Goal: Task Accomplishment & Management: Complete application form

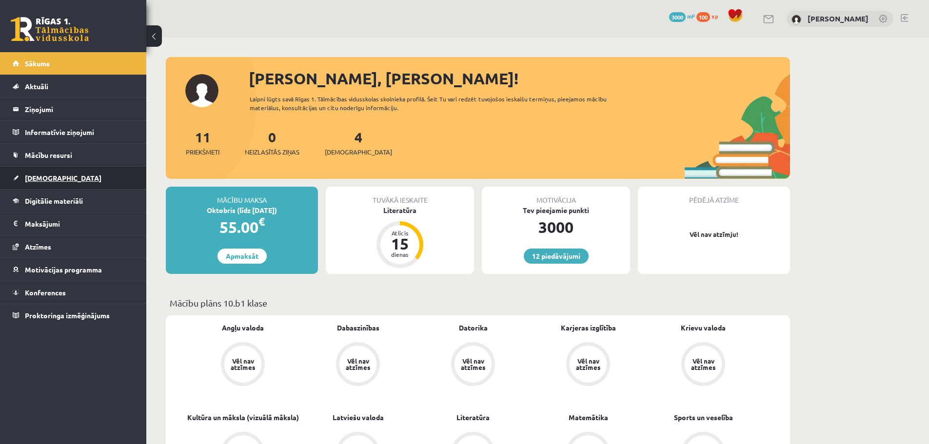
click at [47, 181] on span "[DEMOGRAPHIC_DATA]" at bounding box center [63, 178] width 77 height 9
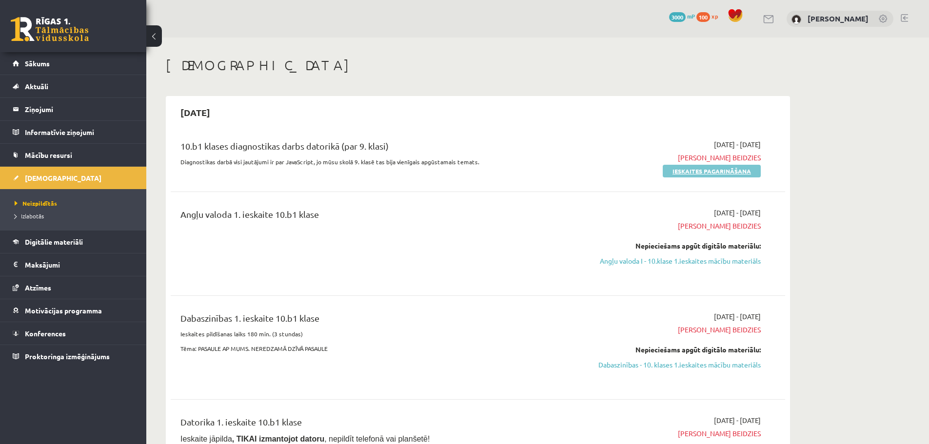
click at [697, 171] on link "Ieskaites pagarināšana" at bounding box center [712, 171] width 98 height 13
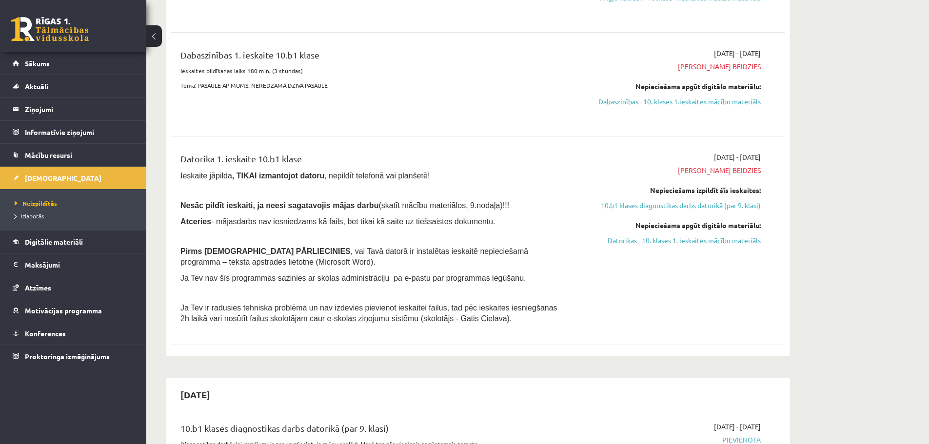
scroll to position [439, 0]
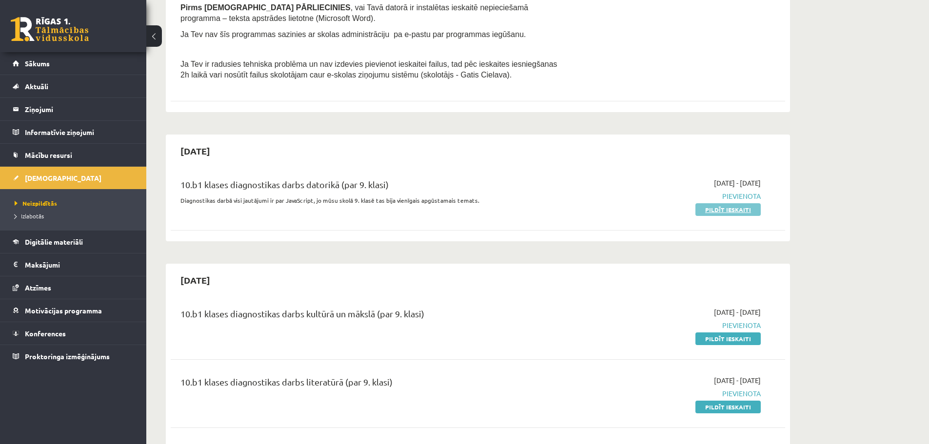
click at [714, 210] on link "Pildīt ieskaiti" at bounding box center [727, 209] width 65 height 13
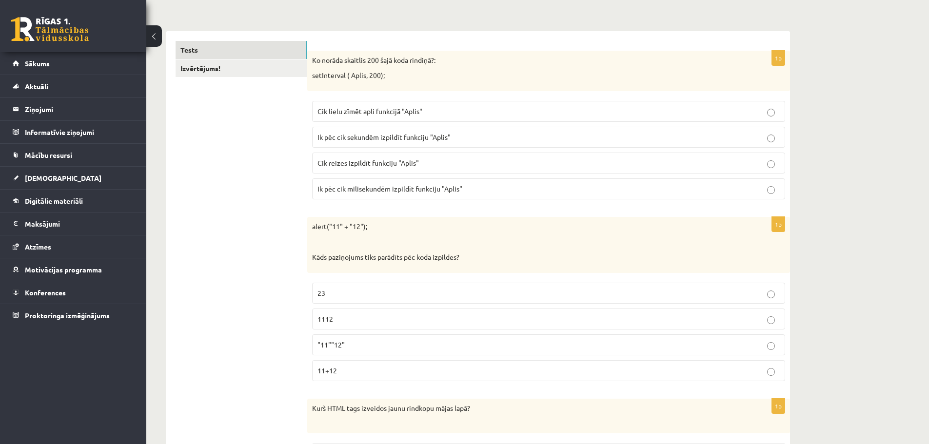
scroll to position [146, 0]
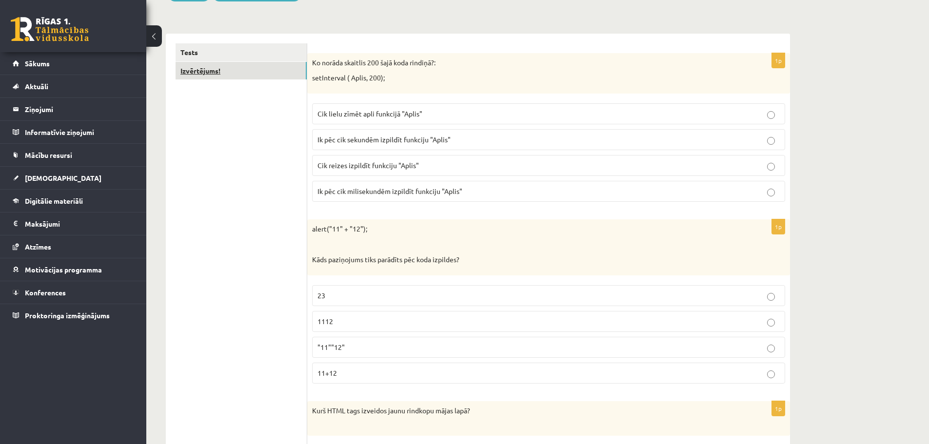
click at [245, 79] on link "Izvērtējums!" at bounding box center [241, 71] width 131 height 18
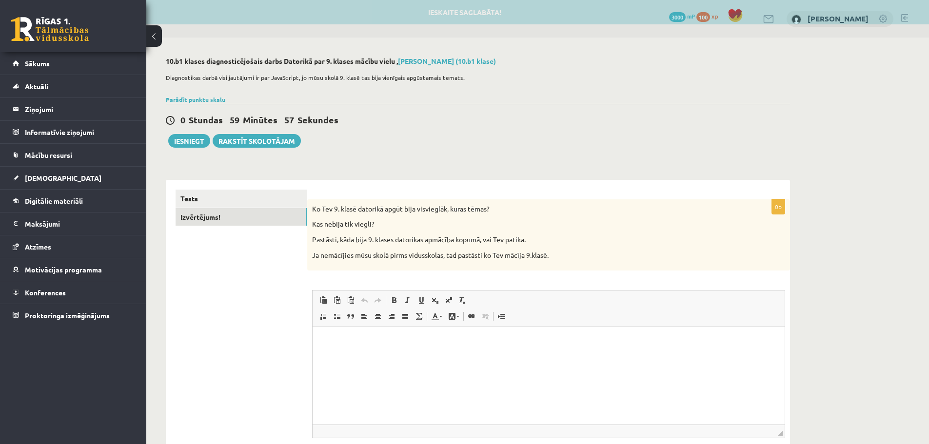
scroll to position [0, 0]
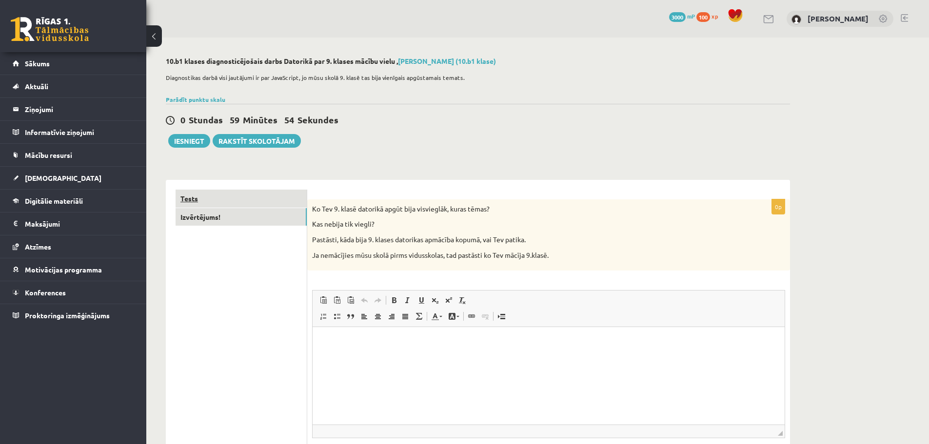
click at [282, 205] on link "Tests" at bounding box center [241, 199] width 131 height 18
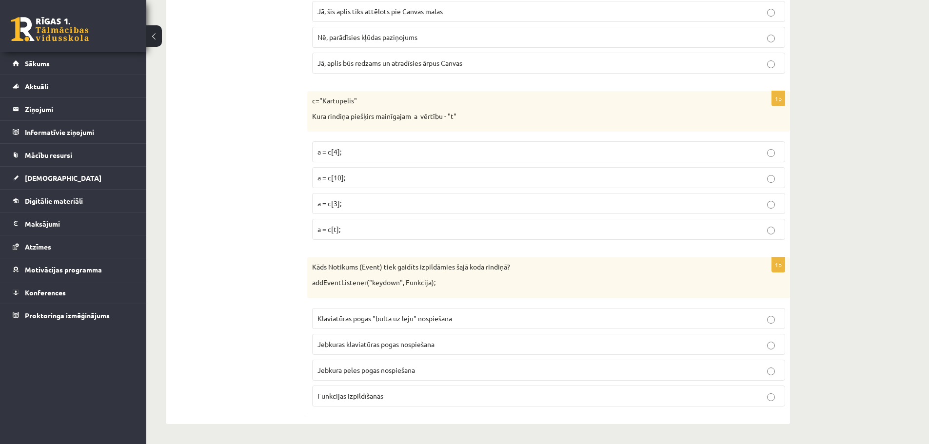
drag, startPoint x: 260, startPoint y: 139, endPoint x: 260, endPoint y: 308, distance: 168.7
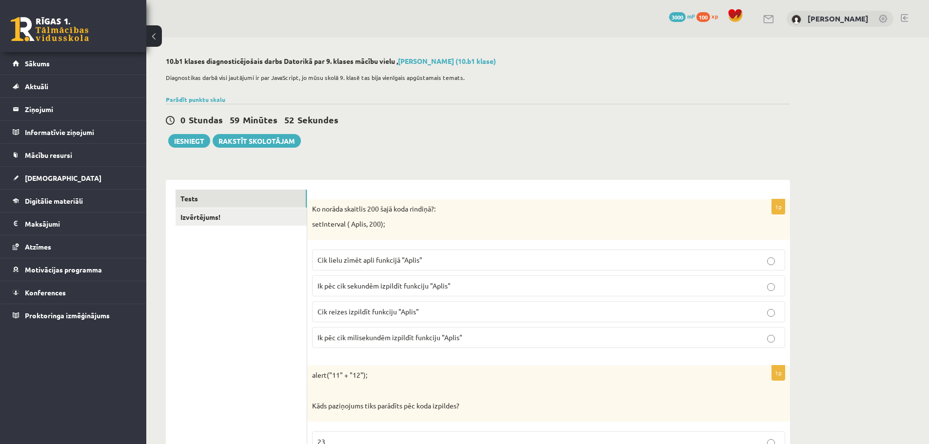
drag, startPoint x: 260, startPoint y: 308, endPoint x: 276, endPoint y: 113, distance: 195.6
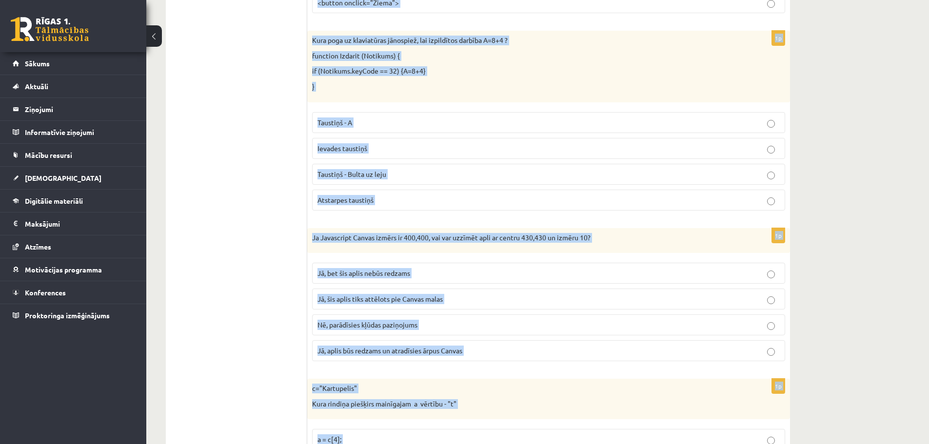
scroll to position [4856, 0]
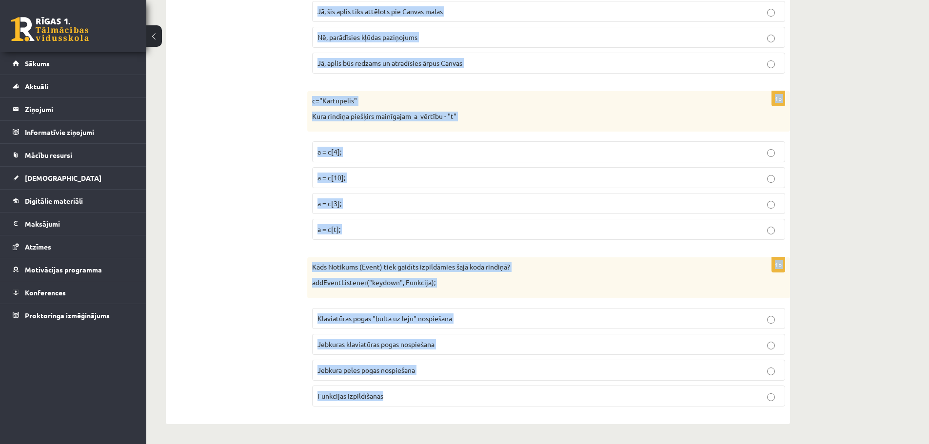
drag, startPoint x: 310, startPoint y: 205, endPoint x: 417, endPoint y: 392, distance: 216.0
copy form "Ko norāda skaitlis 200 šajā koda rindiņā?: setInterval ( Aplis, 200); Cik lielu…"
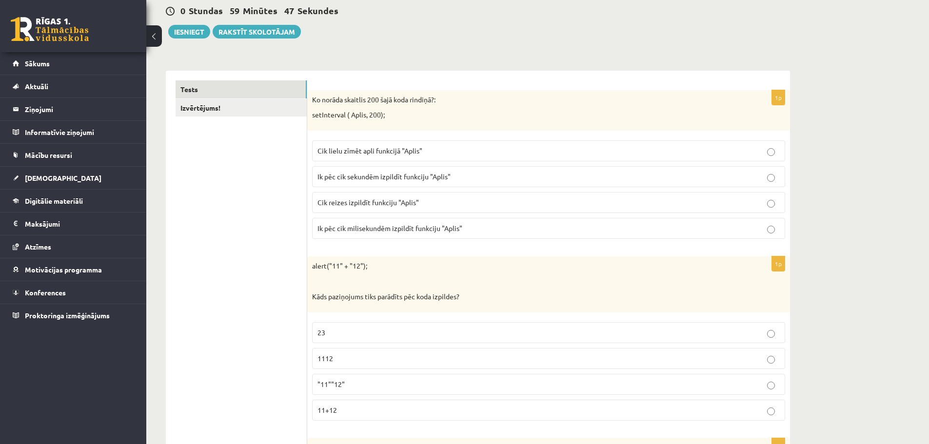
scroll to position [0, 0]
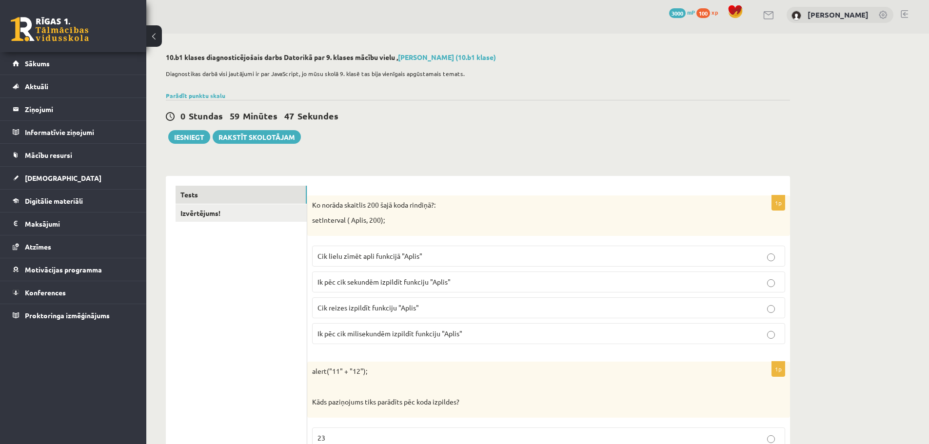
drag, startPoint x: 232, startPoint y: 290, endPoint x: 269, endPoint y: 1, distance: 291.0
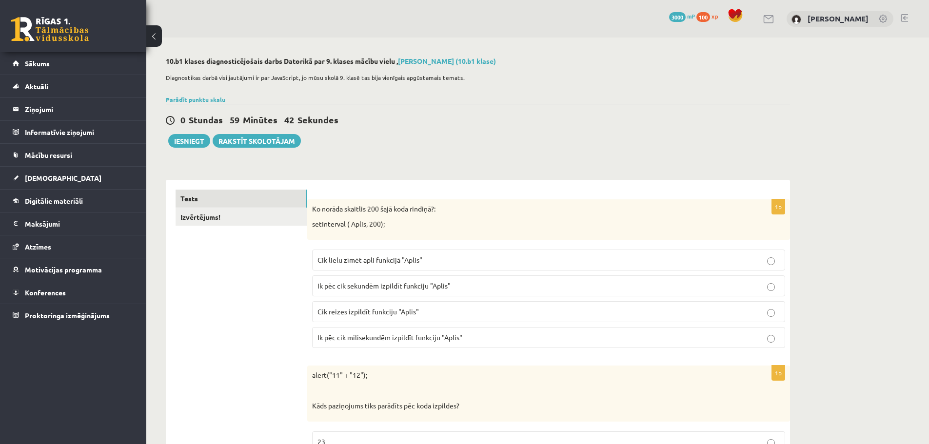
click at [344, 336] on span "Ik pēc cik milisekundēm izpildīt funkciju "Aplis"" at bounding box center [389, 337] width 145 height 9
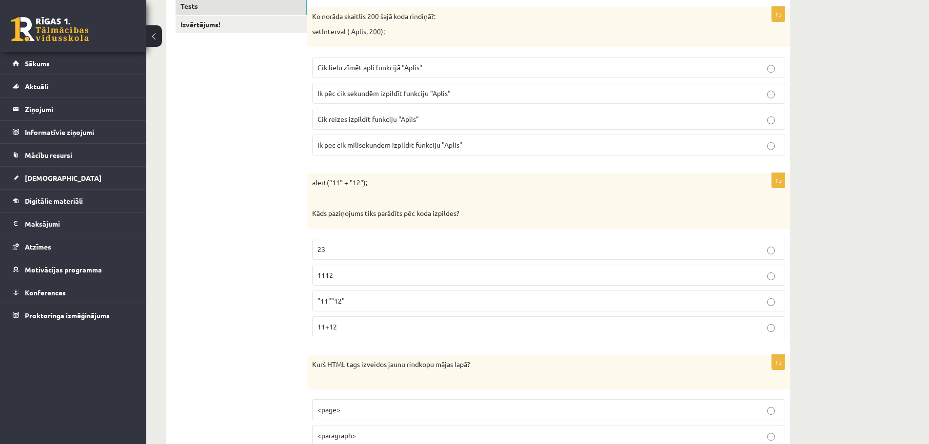
scroll to position [195, 0]
click at [329, 276] on span "1112" at bounding box center [325, 272] width 16 height 9
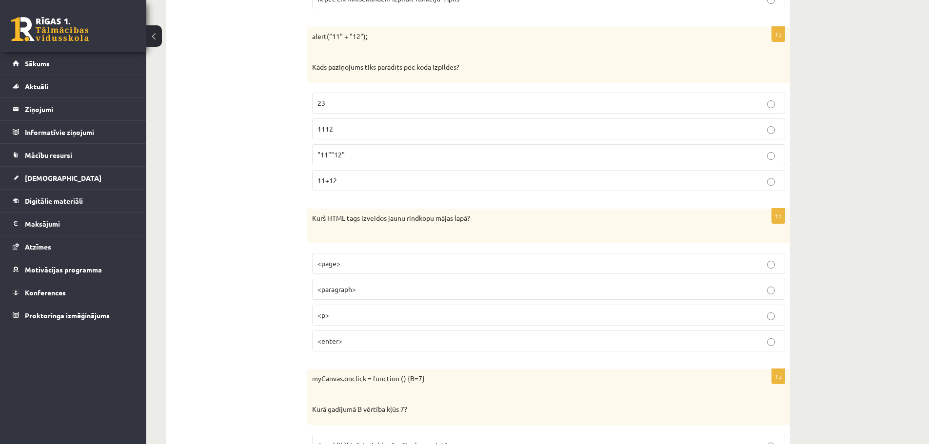
scroll to position [341, 0]
click at [332, 312] on p "<p>" at bounding box center [548, 313] width 462 height 10
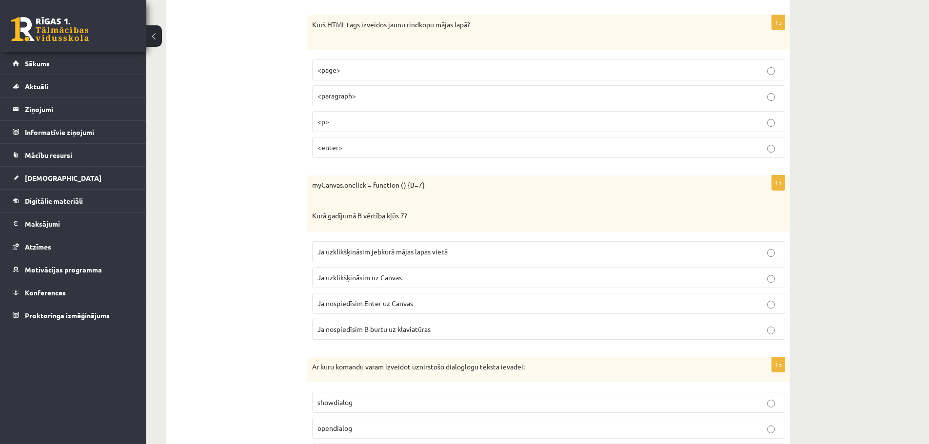
scroll to position [536, 0]
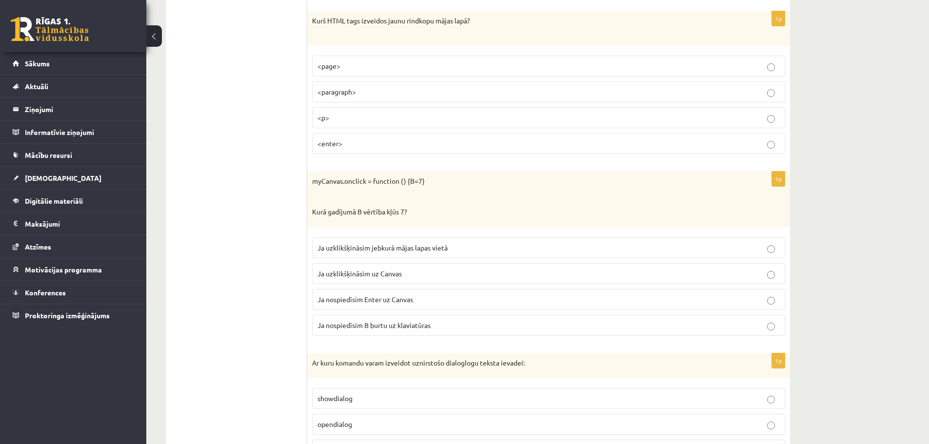
click at [348, 274] on span "Ja uzklikšķināsim uz Canvas" at bounding box center [359, 273] width 84 height 9
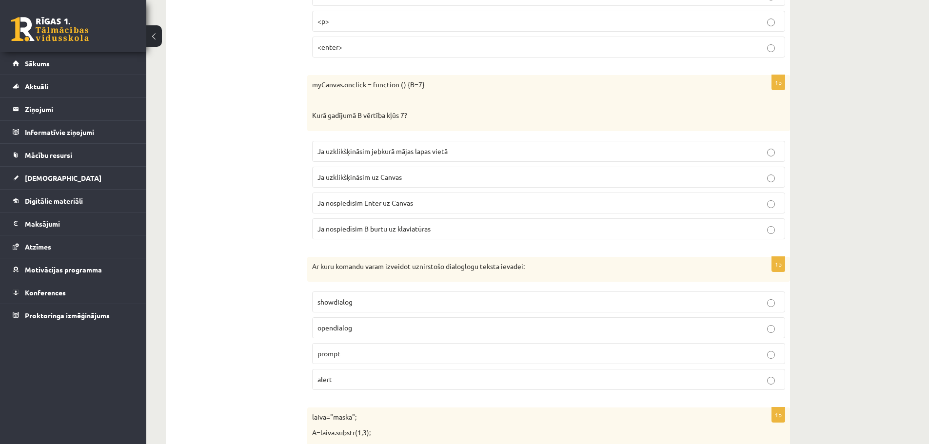
scroll to position [634, 0]
click at [335, 351] on span "prompt" at bounding box center [328, 352] width 23 height 9
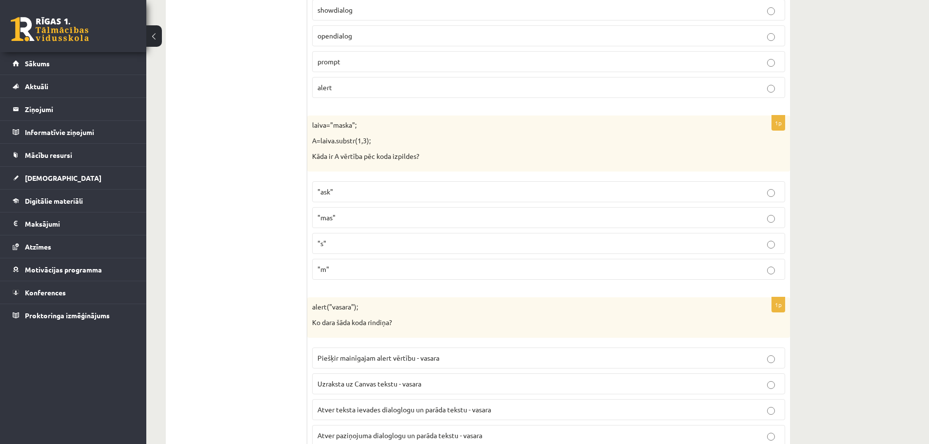
scroll to position [926, 0]
click at [339, 188] on p ""ask"" at bounding box center [548, 190] width 462 height 10
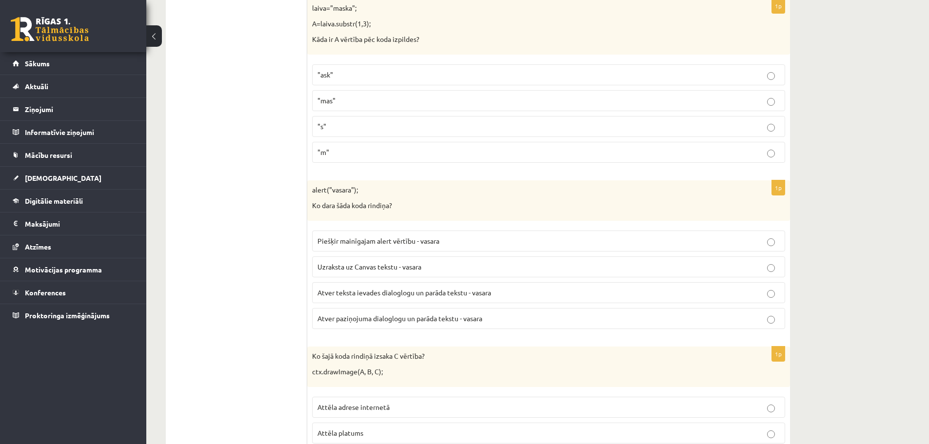
scroll to position [1073, 0]
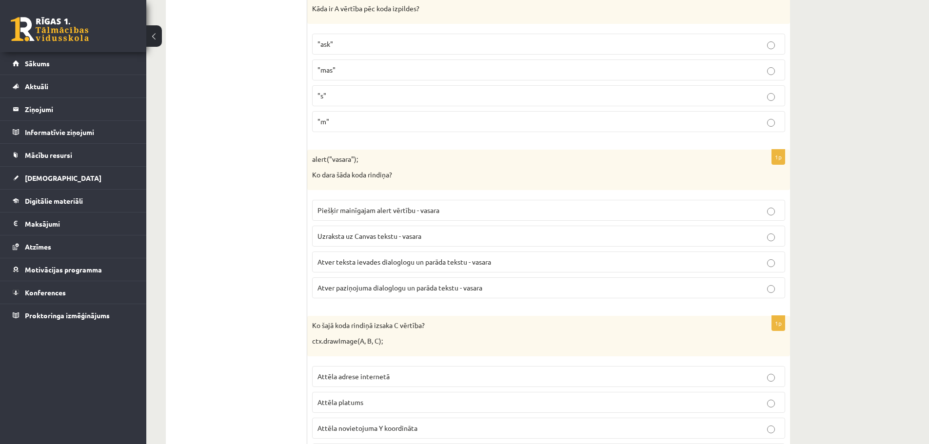
click at [348, 261] on span "Atver teksta ievades dialoglogu un parāda tekstu - vasara" at bounding box center [404, 261] width 174 height 9
click at [354, 291] on span "Atver paziņojuma dialoglogu un parāda tekstu - vasara" at bounding box center [399, 287] width 165 height 9
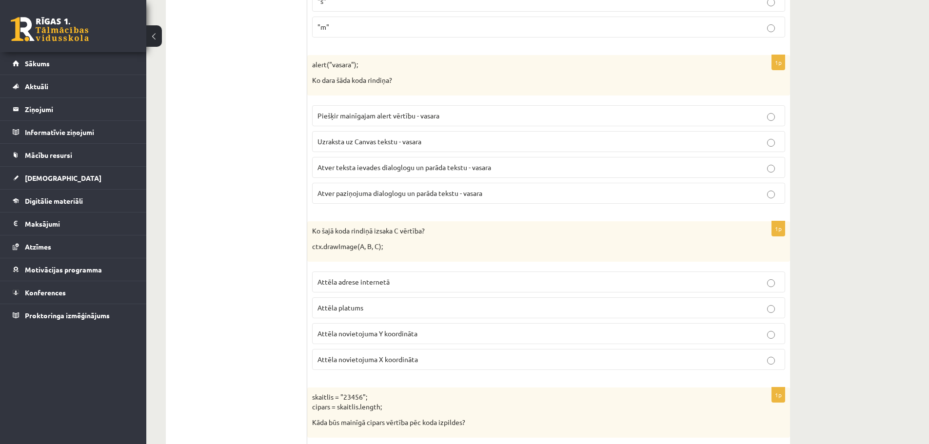
scroll to position [1170, 0]
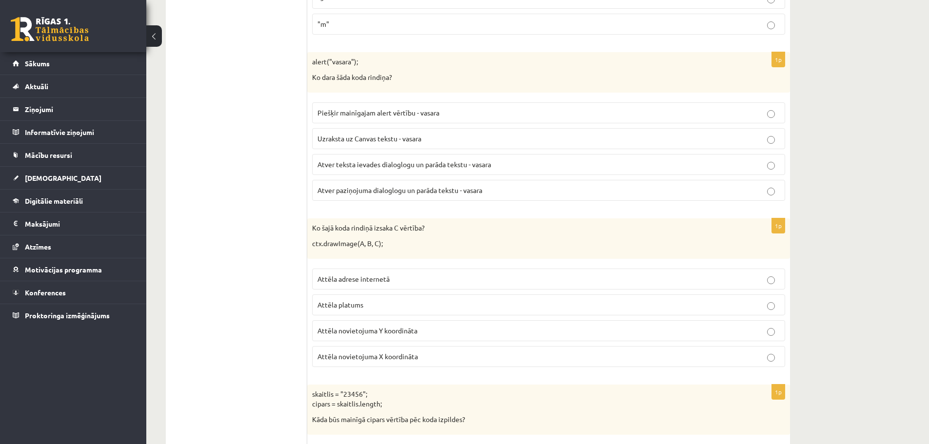
click at [346, 359] on span "Attēla novietojuma X koordināta" at bounding box center [367, 356] width 100 height 9
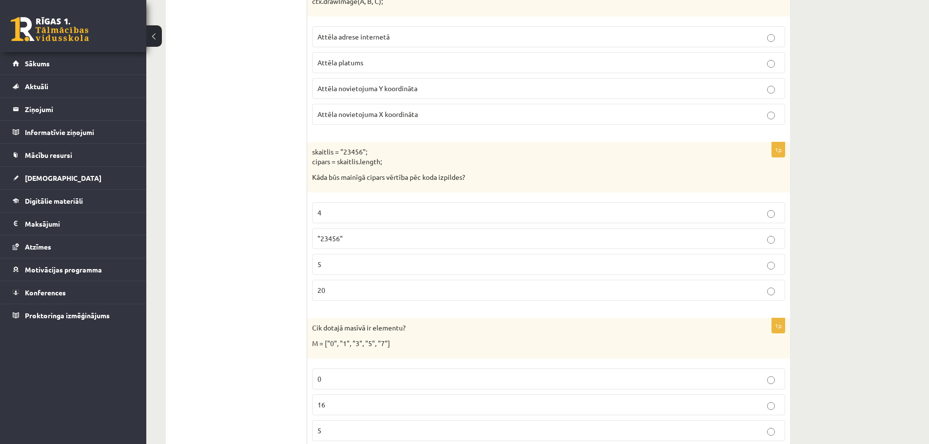
scroll to position [1414, 0]
click at [342, 259] on p "5" at bounding box center [548, 263] width 462 height 10
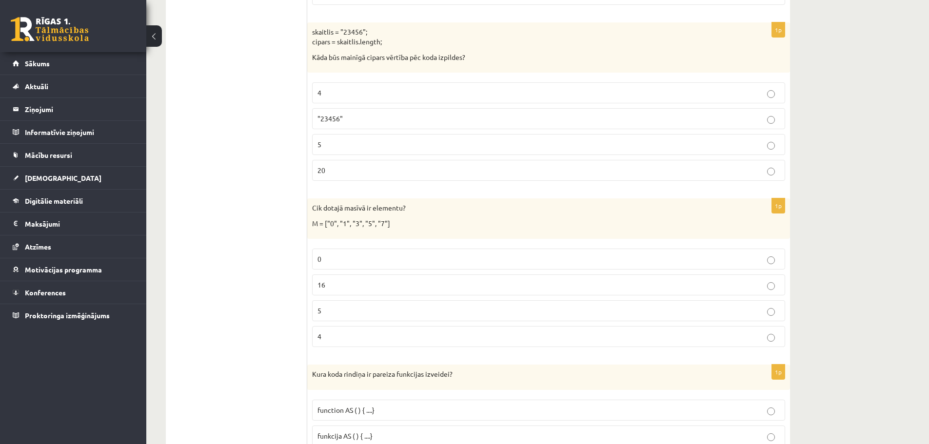
scroll to position [1560, 0]
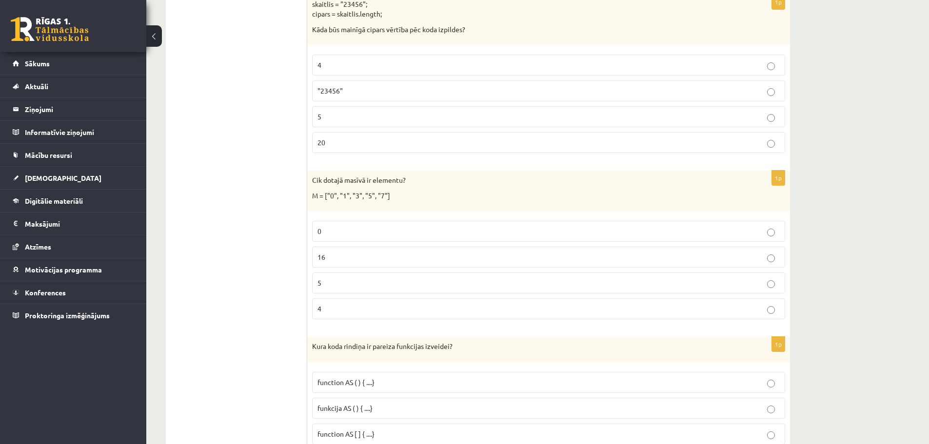
click at [340, 286] on p "5" at bounding box center [548, 283] width 462 height 10
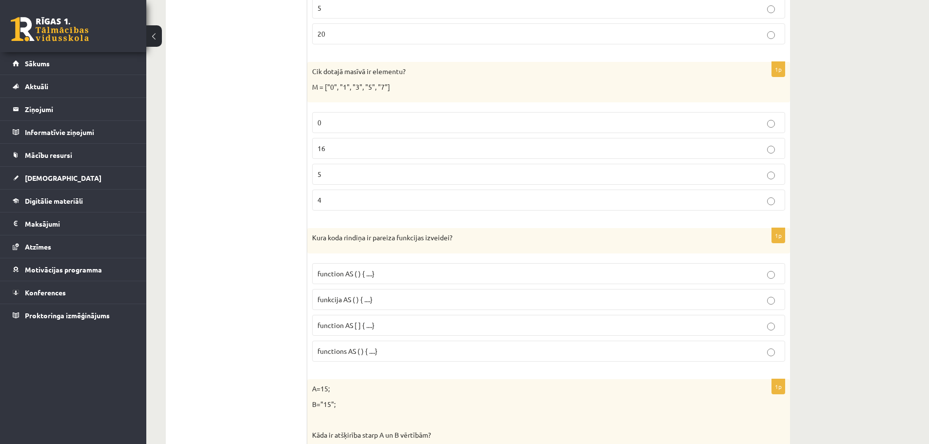
scroll to position [1706, 0]
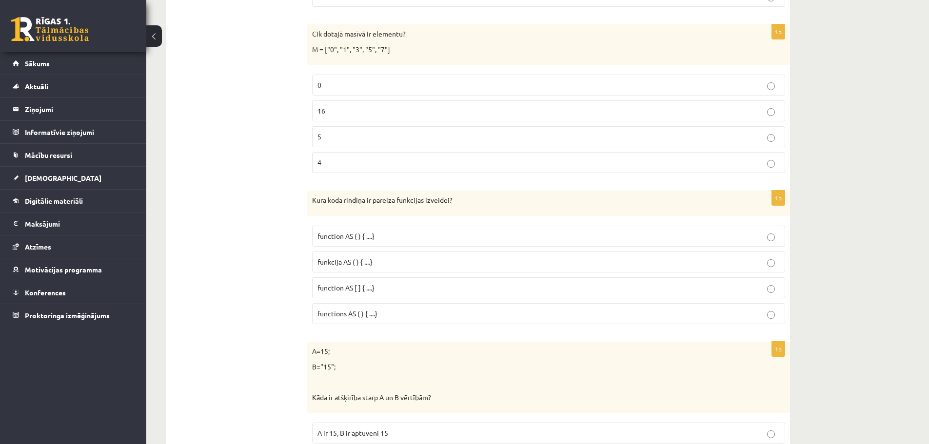
click at [389, 290] on p "function AS [ ] { ....}" at bounding box center [548, 288] width 462 height 10
click at [418, 230] on label "function AS ( ) { ....}" at bounding box center [548, 236] width 473 height 21
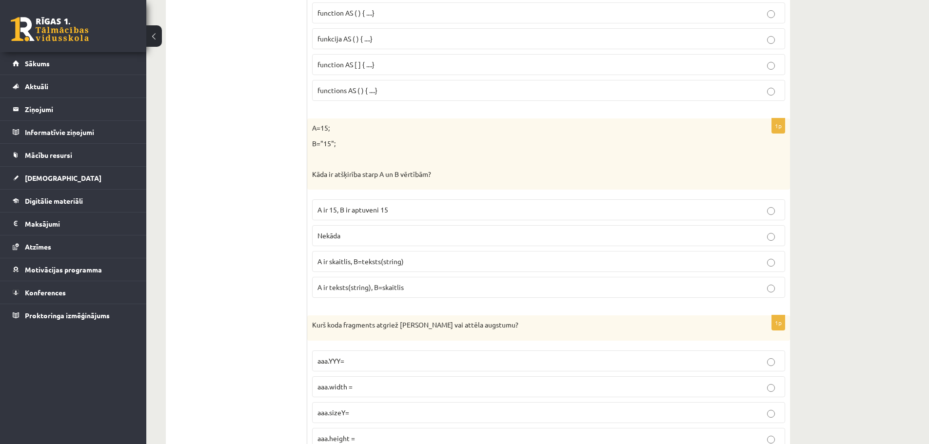
scroll to position [1950, 0]
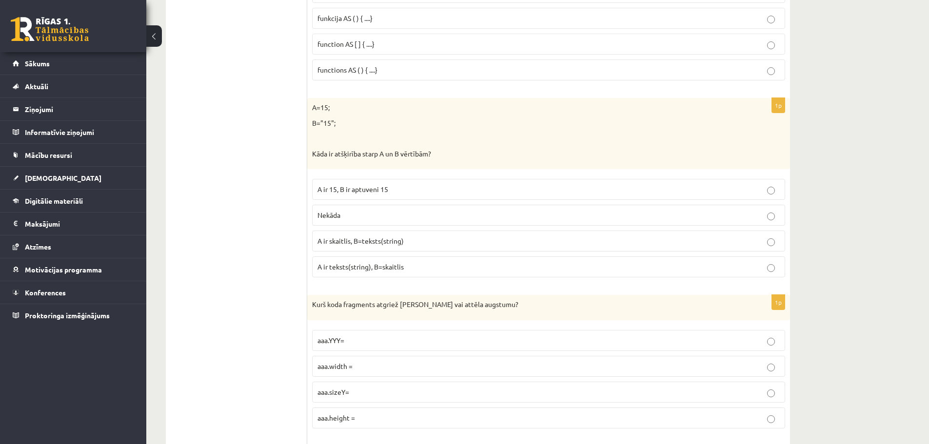
click at [349, 267] on span "A ir teksts(string), B=skaitlis" at bounding box center [360, 266] width 86 height 9
click at [352, 238] on span "A ir skaitlis, B=teksts(string)" at bounding box center [360, 240] width 86 height 9
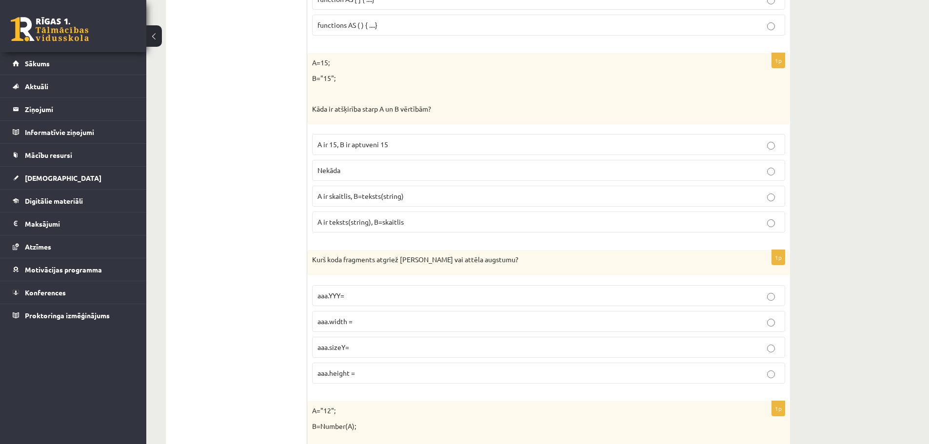
scroll to position [1999, 0]
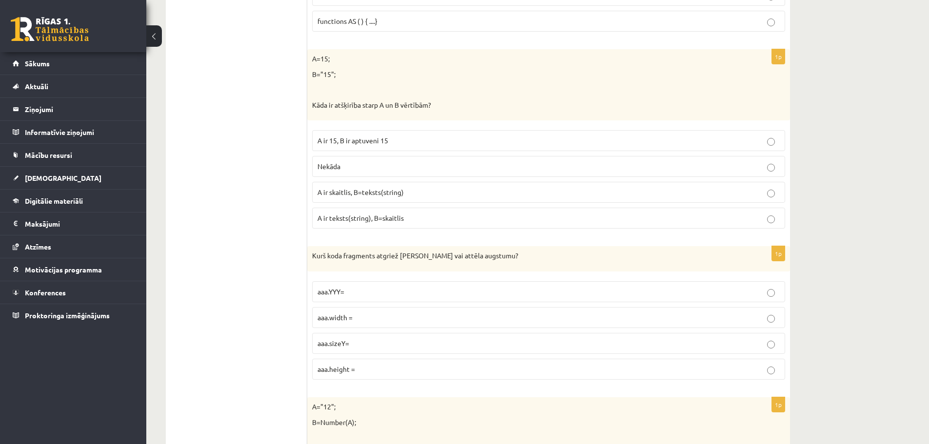
drag, startPoint x: 368, startPoint y: 379, endPoint x: 368, endPoint y: 371, distance: 7.3
click at [368, 378] on label "aaa.height =" at bounding box center [548, 369] width 473 height 21
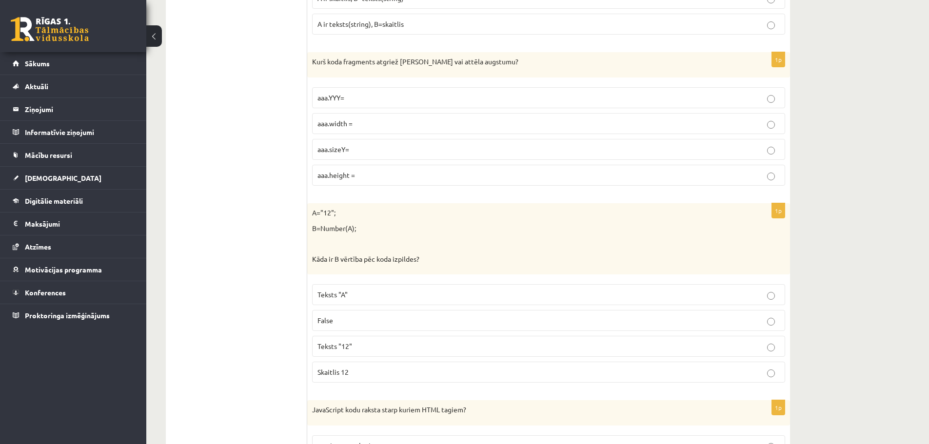
scroll to position [2194, 0]
click at [379, 349] on p "Teksts "12"" at bounding box center [548, 345] width 462 height 10
click at [364, 368] on p "Skaitlis 12" at bounding box center [548, 371] width 462 height 10
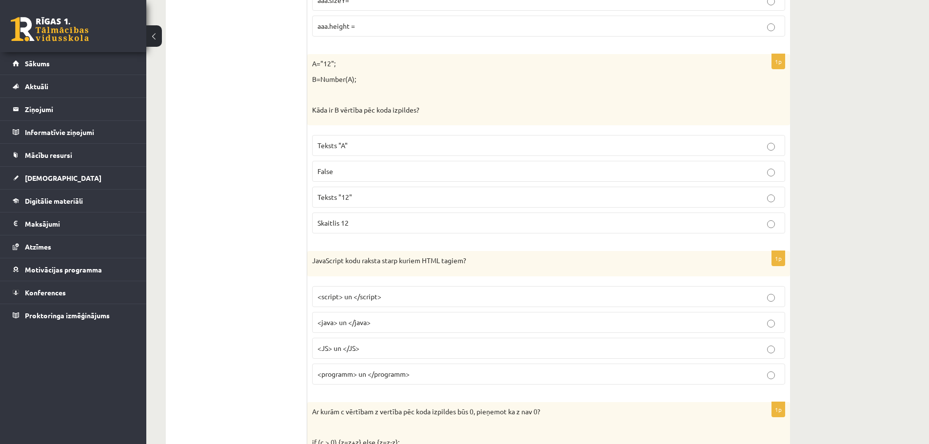
scroll to position [2389, 0]
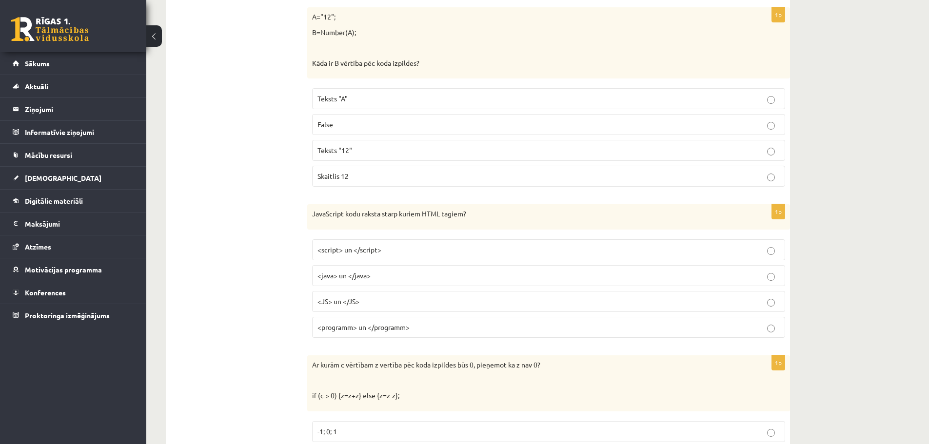
click at [361, 247] on span "<script> un </script>" at bounding box center [349, 249] width 64 height 9
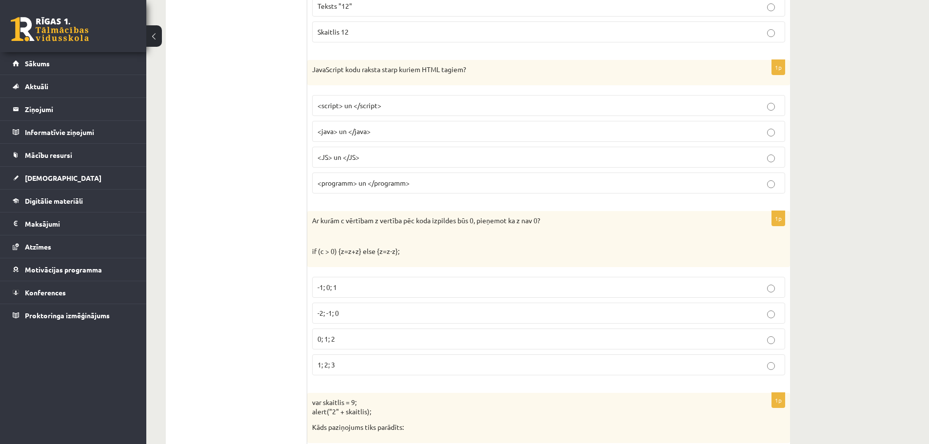
scroll to position [2535, 0]
click at [347, 308] on p "-2; -1; 0" at bounding box center [548, 311] width 462 height 10
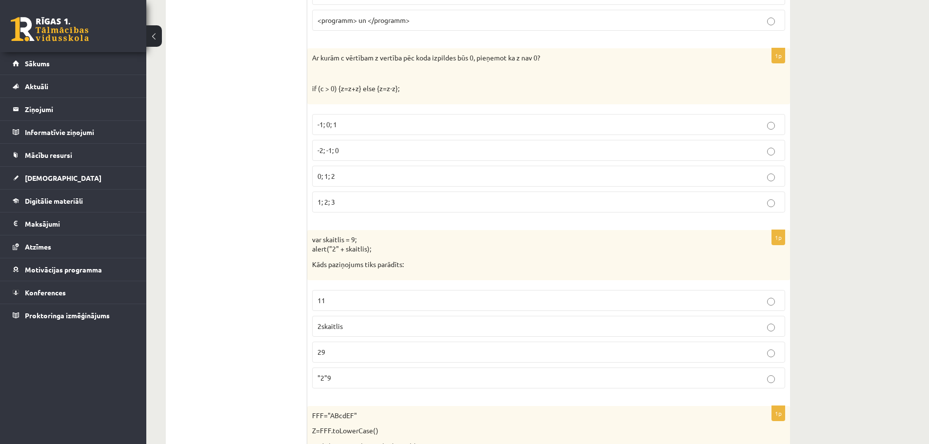
scroll to position [2730, 0]
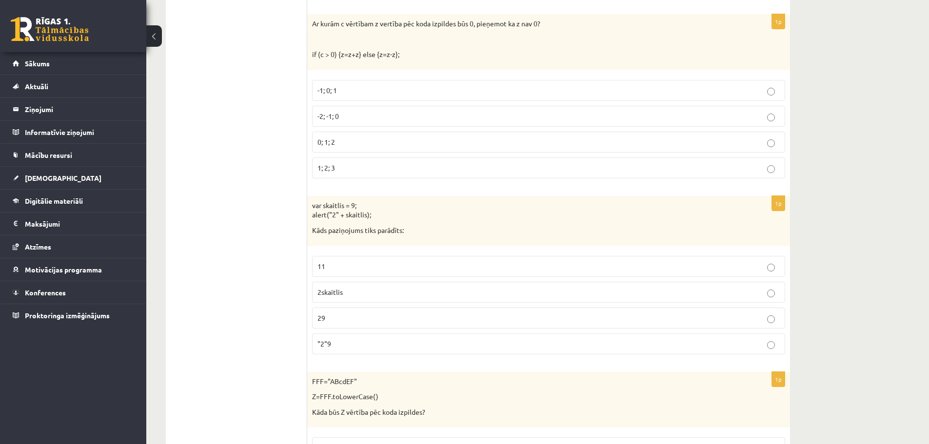
click at [330, 325] on label "29" at bounding box center [548, 318] width 473 height 21
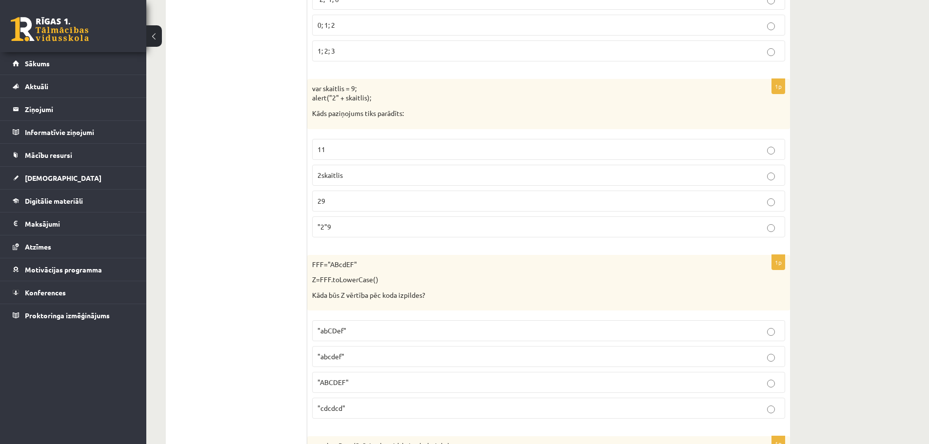
scroll to position [2876, 0]
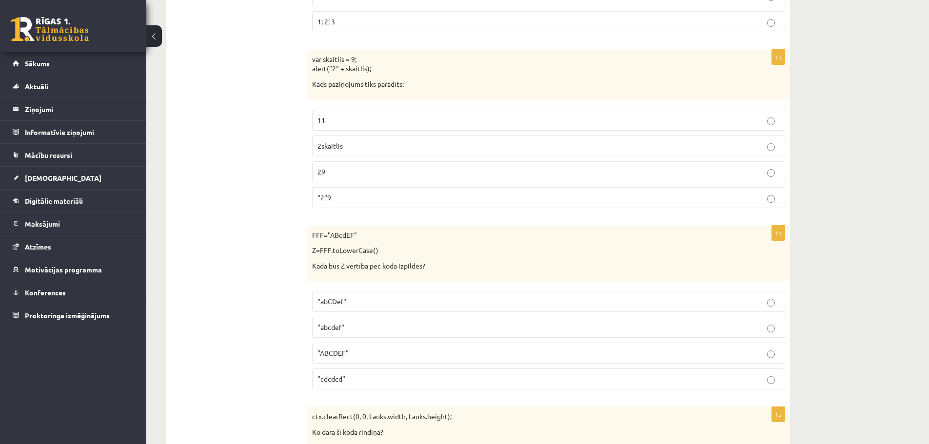
click at [337, 327] on span ""abcdef"" at bounding box center [330, 327] width 27 height 9
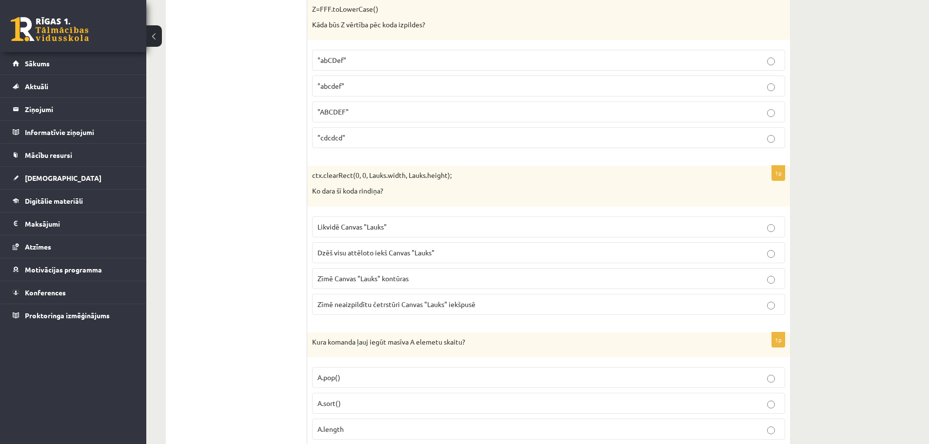
scroll to position [3120, 0]
click at [354, 249] on span "Dzēš visu attēloto iekš Canvas "Lauks"" at bounding box center [375, 250] width 117 height 9
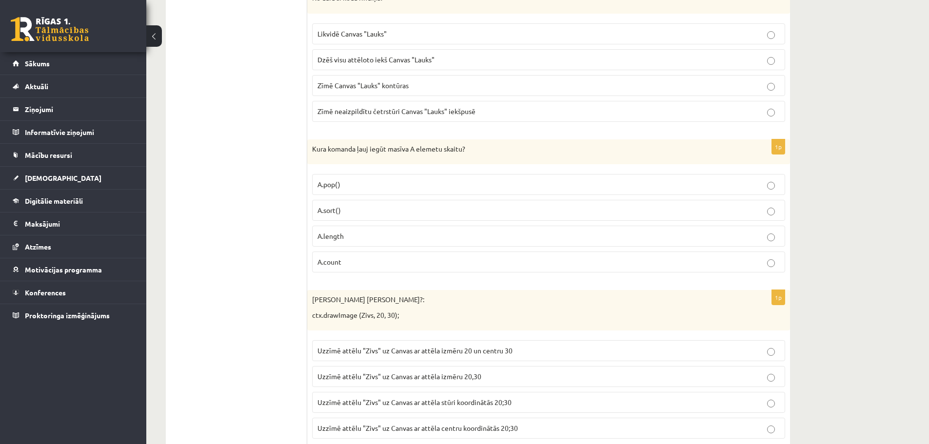
scroll to position [3315, 0]
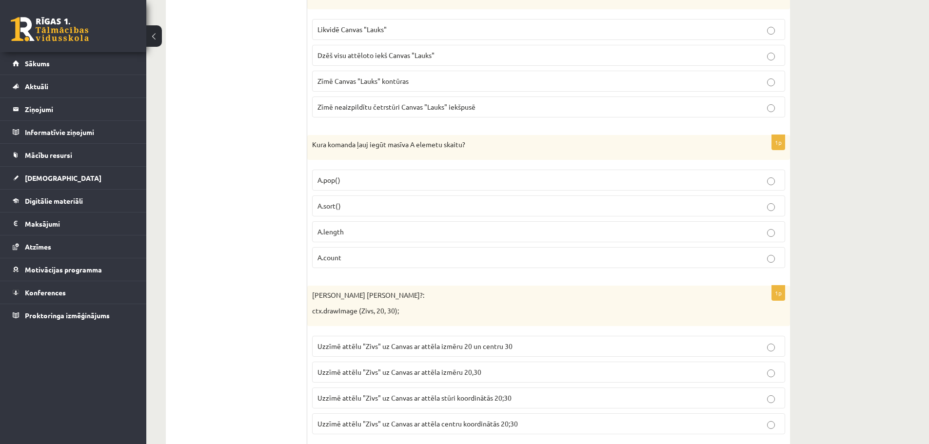
click at [330, 230] on span "A.length" at bounding box center [330, 231] width 26 height 9
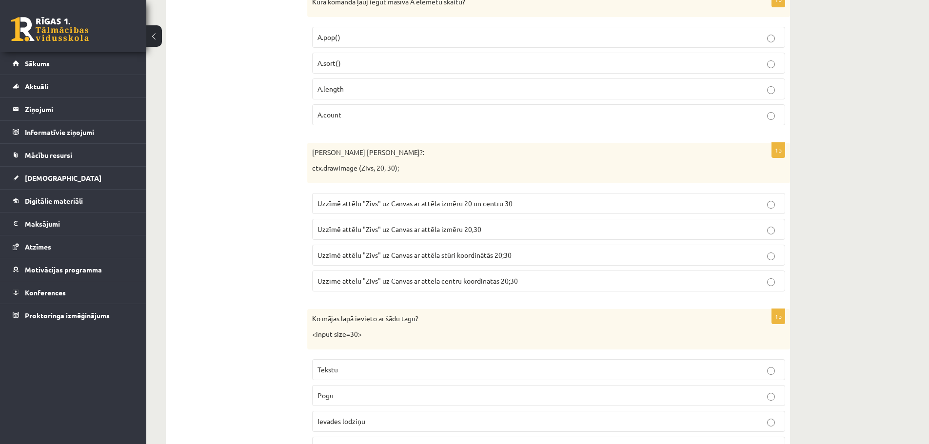
scroll to position [3461, 0]
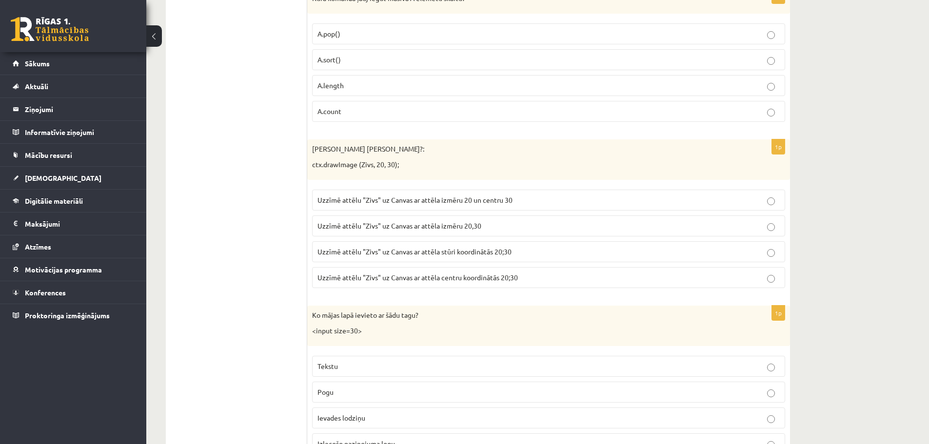
click at [461, 251] on span "Uzzīmē attēlu "Zivs" uz Canvas ar attēla stūri koordinātās 20;30" at bounding box center [414, 251] width 194 height 9
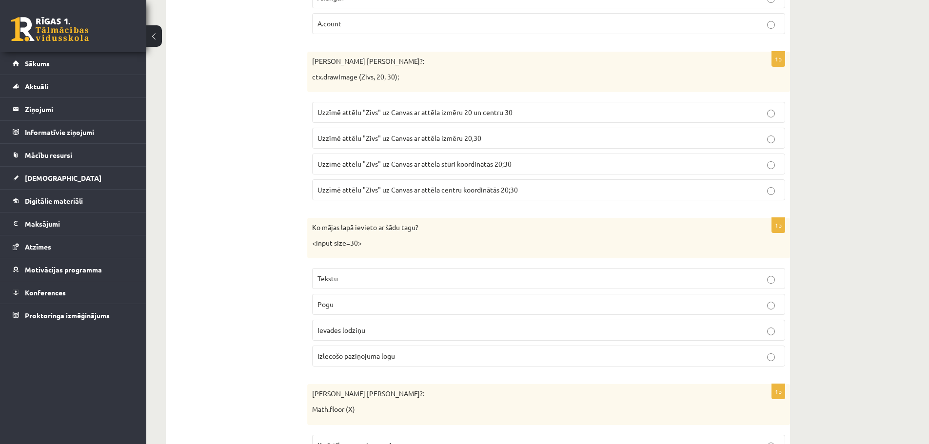
scroll to position [3559, 0]
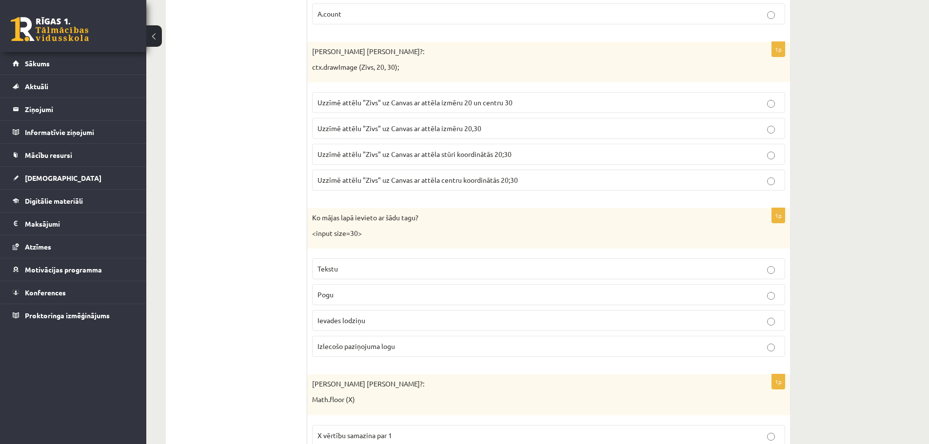
click at [329, 323] on span "Ievades lodziņu" at bounding box center [341, 320] width 48 height 9
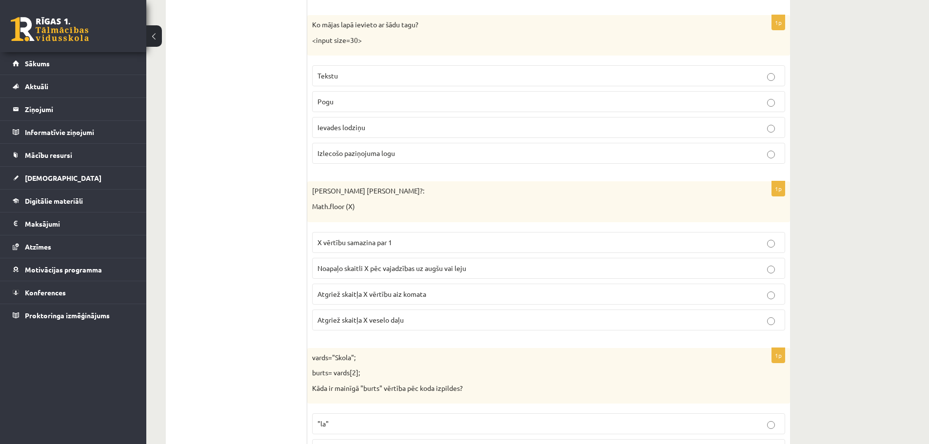
scroll to position [3754, 0]
click at [343, 296] on p "Atgriež skaitļa X vērtību aiz komata" at bounding box center [548, 292] width 462 height 10
click at [354, 317] on span "Atgriež skaitļa X veselo daļu" at bounding box center [360, 317] width 86 height 9
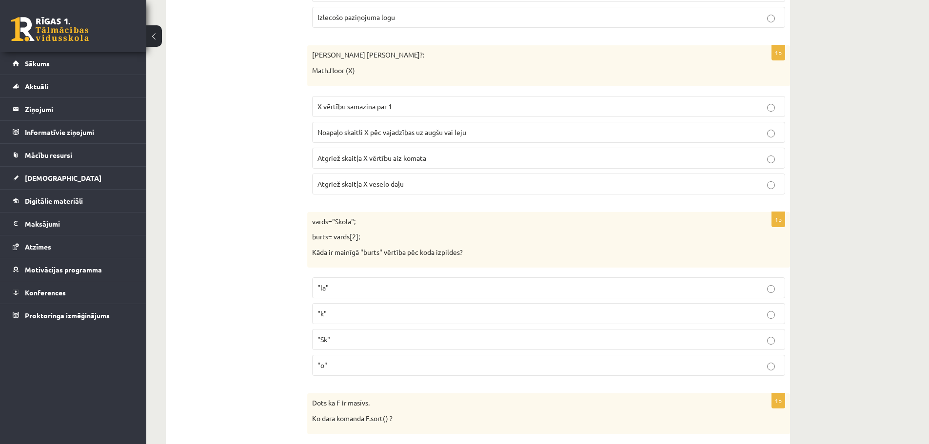
scroll to position [3900, 0]
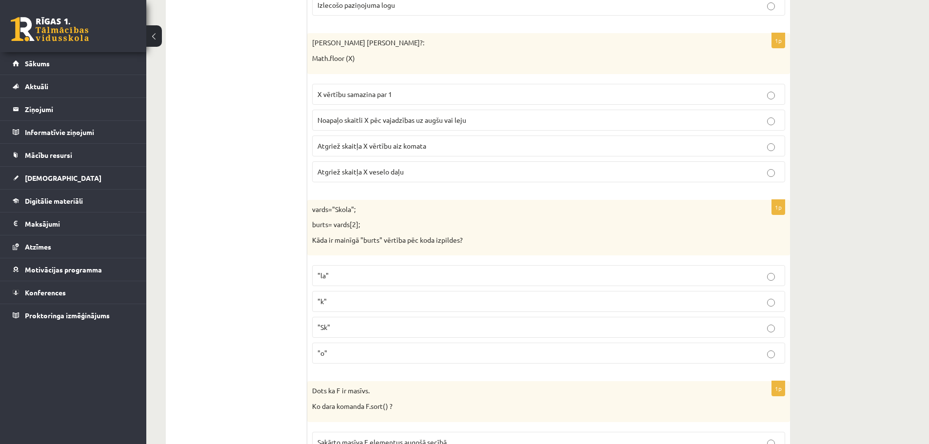
click at [326, 358] on p ""o"" at bounding box center [548, 353] width 462 height 10
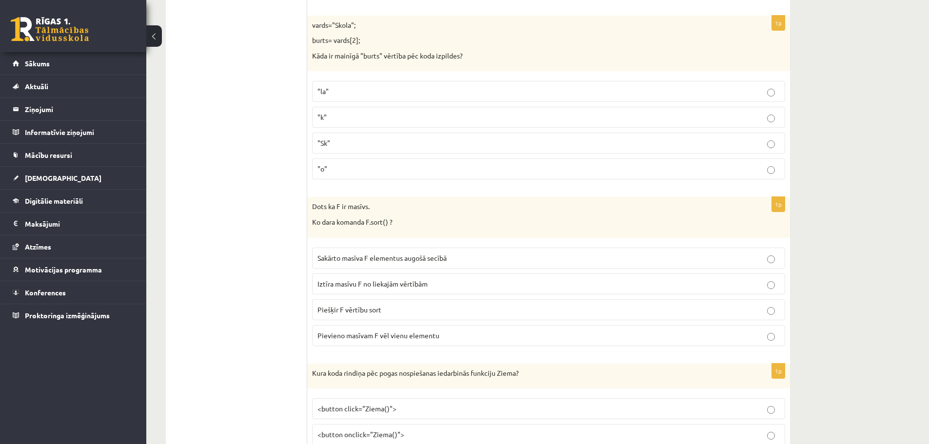
scroll to position [4095, 0]
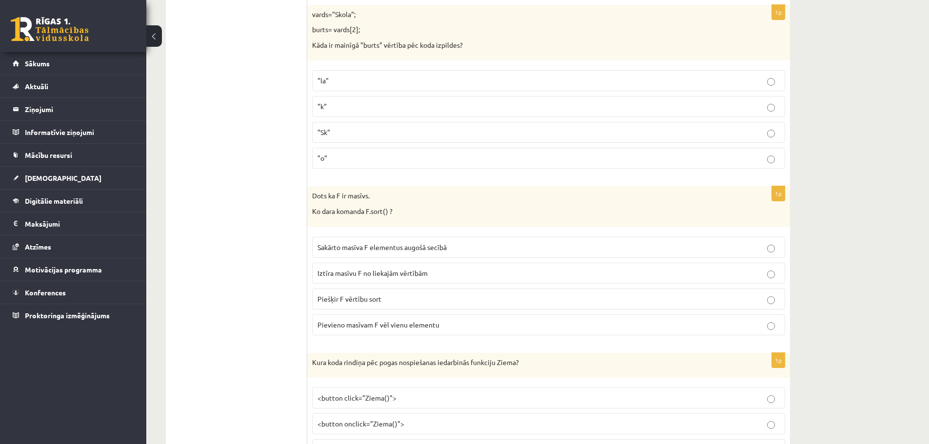
click at [358, 243] on p "Sakārto masīva F elementus augošā secībā" at bounding box center [548, 247] width 462 height 10
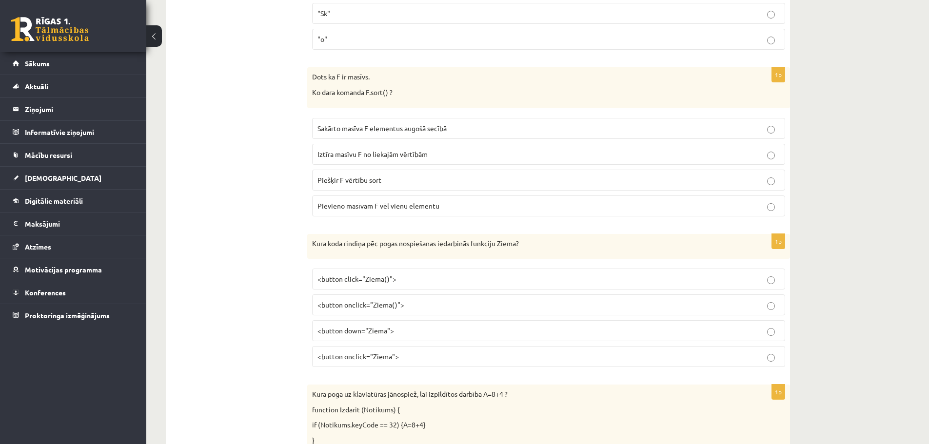
scroll to position [4241, 0]
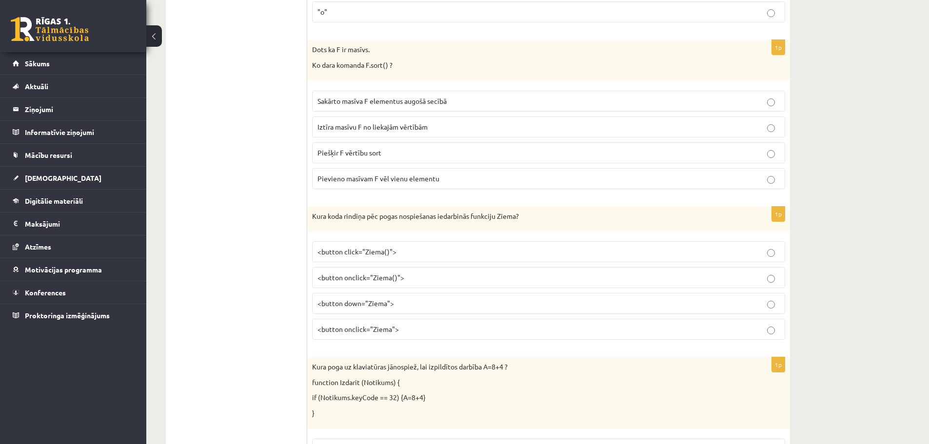
click at [408, 275] on p "<button onclick="Ziema()">" at bounding box center [548, 278] width 462 height 10
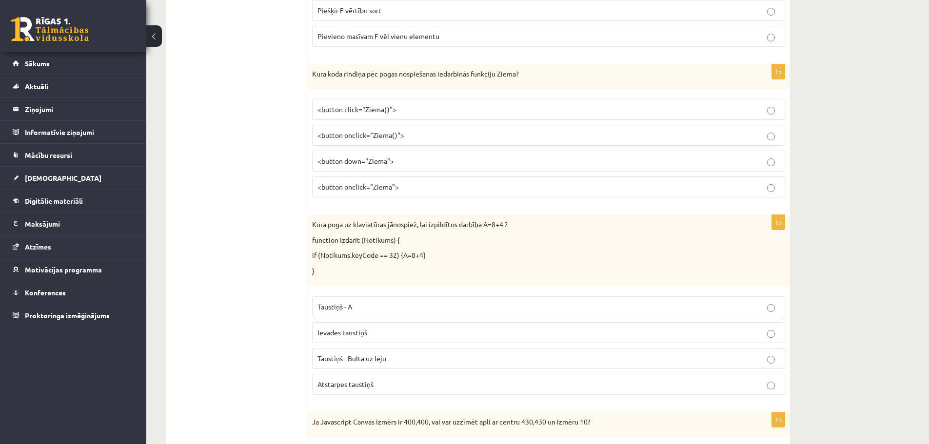
scroll to position [4388, 0]
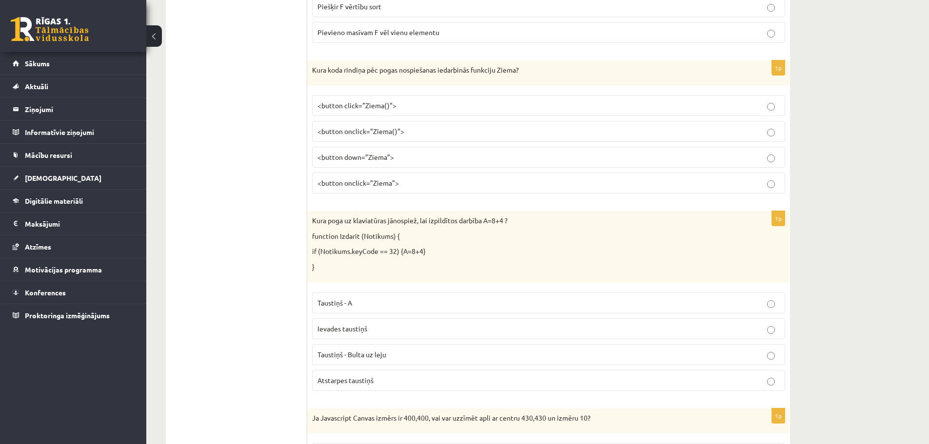
click at [335, 328] on span "Ievades taustiņš" at bounding box center [342, 328] width 50 height 9
click at [341, 385] on p "Atstarpes taustiņš" at bounding box center [548, 380] width 462 height 10
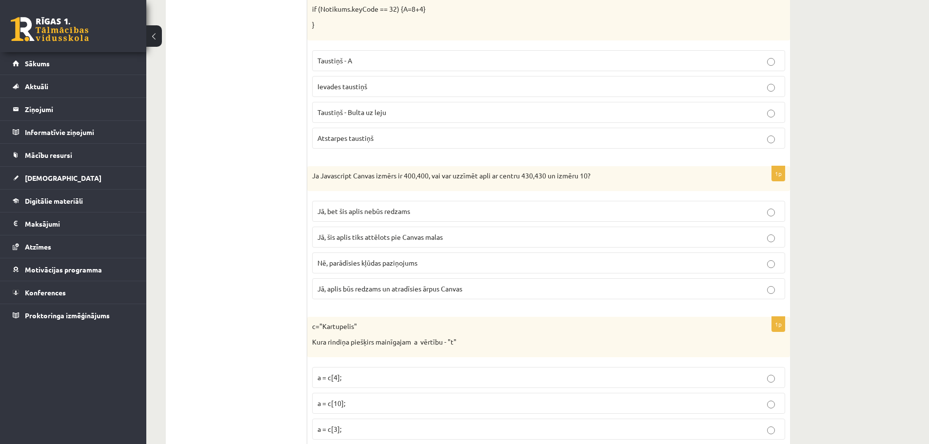
scroll to position [4631, 0]
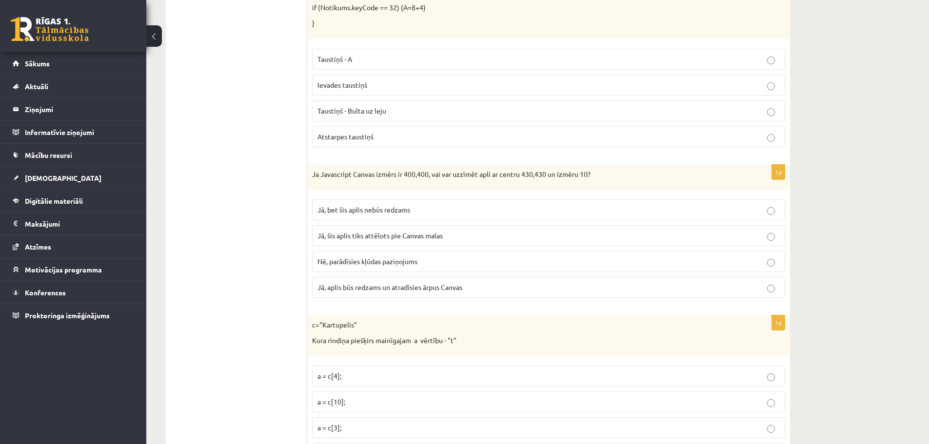
click at [319, 216] on label "Jā, bet šis aplis nebūs redzams" at bounding box center [548, 209] width 473 height 21
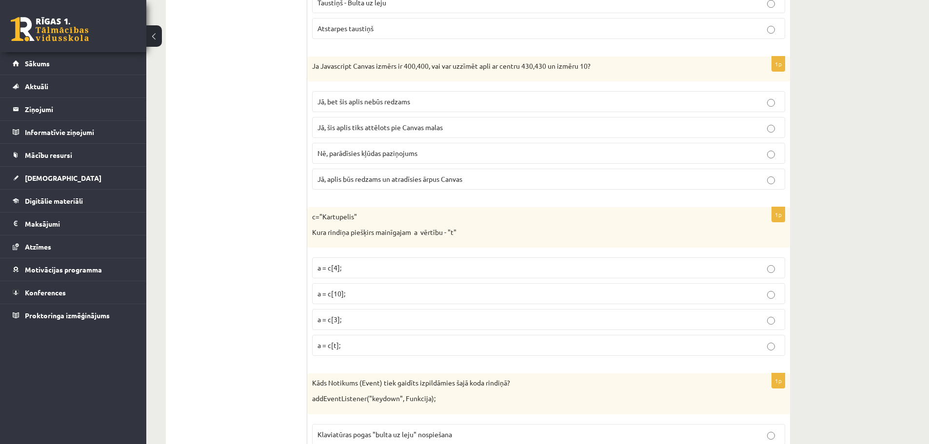
scroll to position [4778, 0]
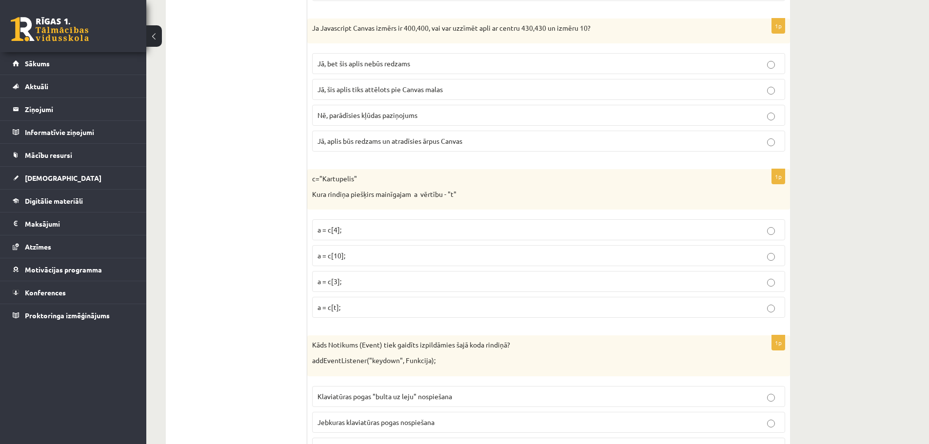
click at [348, 284] on p "a = c[3];" at bounding box center [548, 281] width 462 height 10
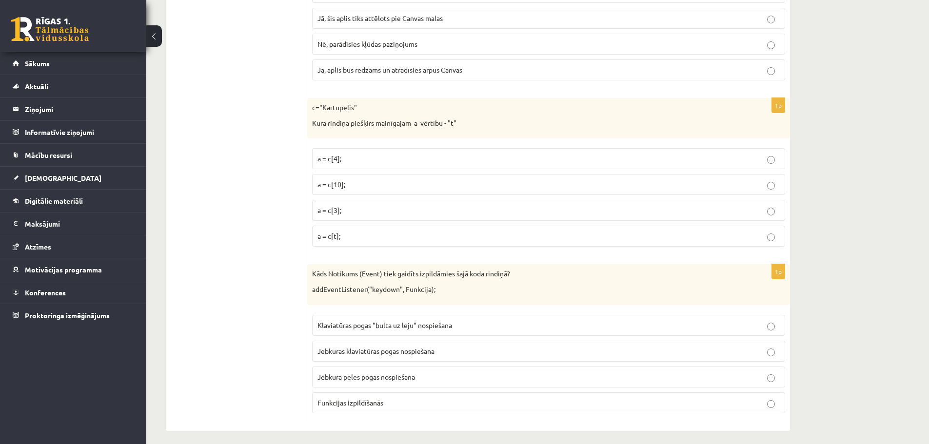
scroll to position [4856, 0]
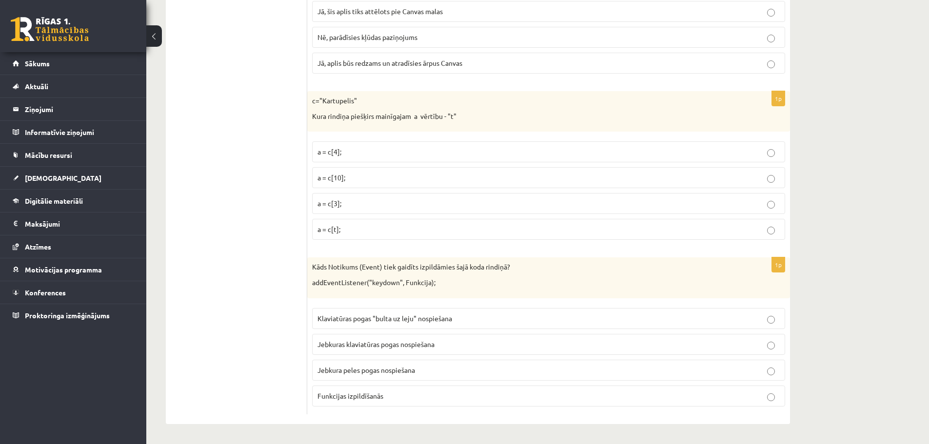
click at [366, 363] on label "Jebkura peles pogas nospiešana" at bounding box center [548, 370] width 473 height 21
click at [352, 344] on span "Jebkuras klaviatūras pogas nospiešana" at bounding box center [375, 344] width 117 height 9
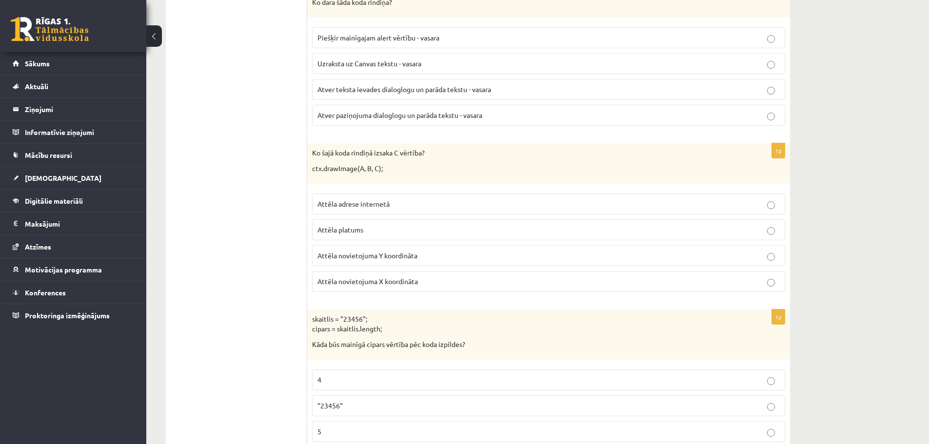
scroll to position [0, 0]
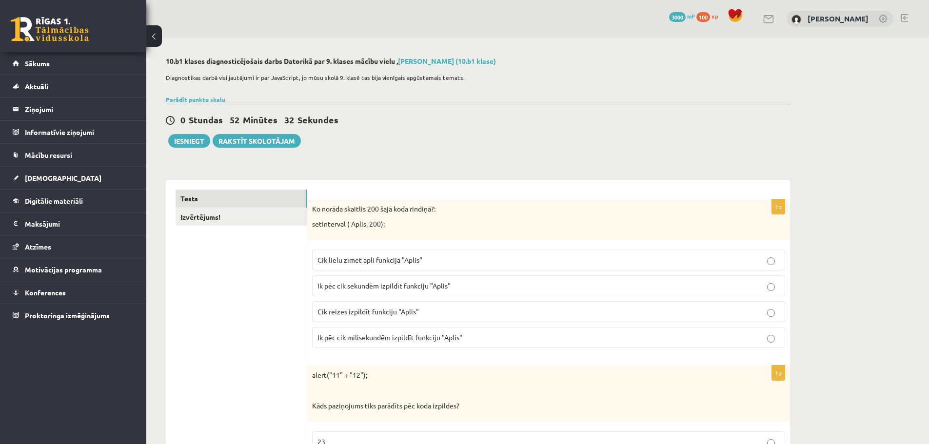
drag, startPoint x: 276, startPoint y: 139, endPoint x: 290, endPoint y: -59, distance: 198.4
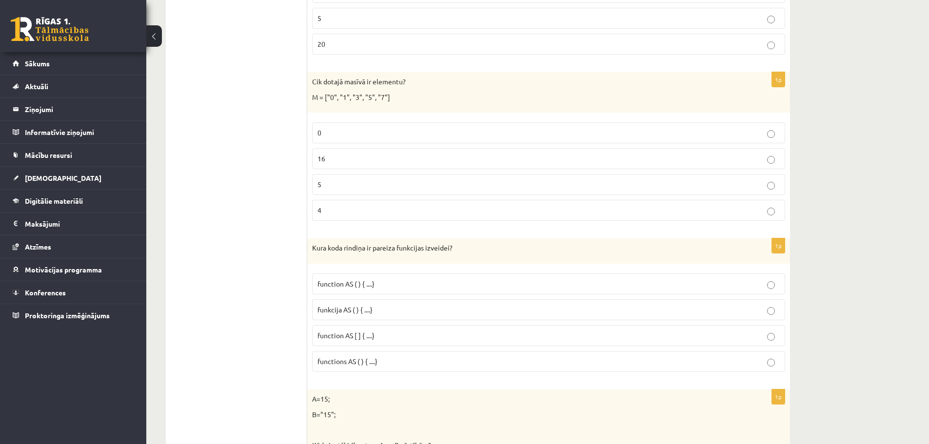
scroll to position [1995, 0]
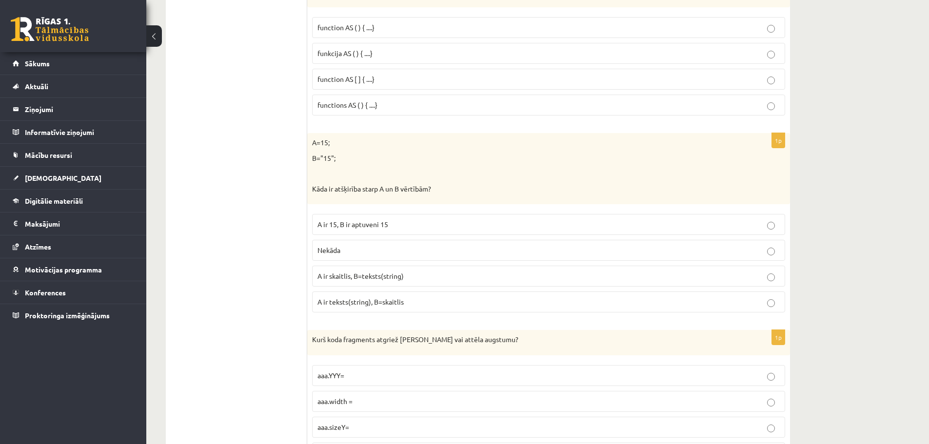
drag, startPoint x: 250, startPoint y: 281, endPoint x: 257, endPoint y: 280, distance: 7.9
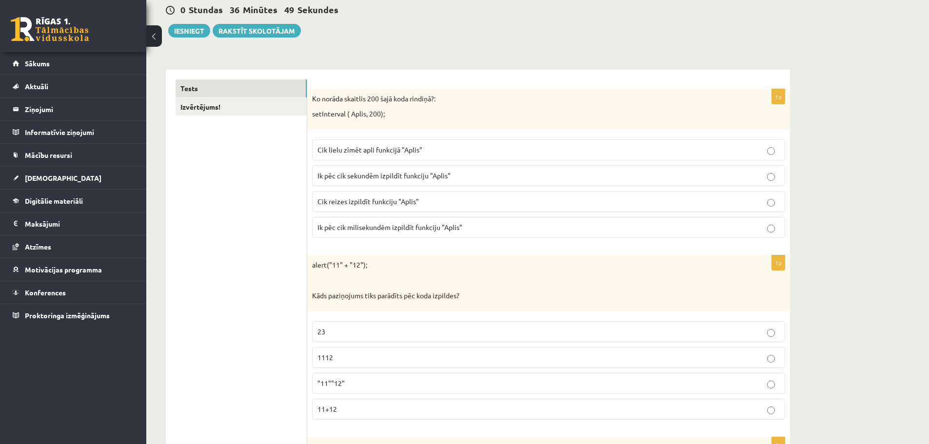
scroll to position [0, 0]
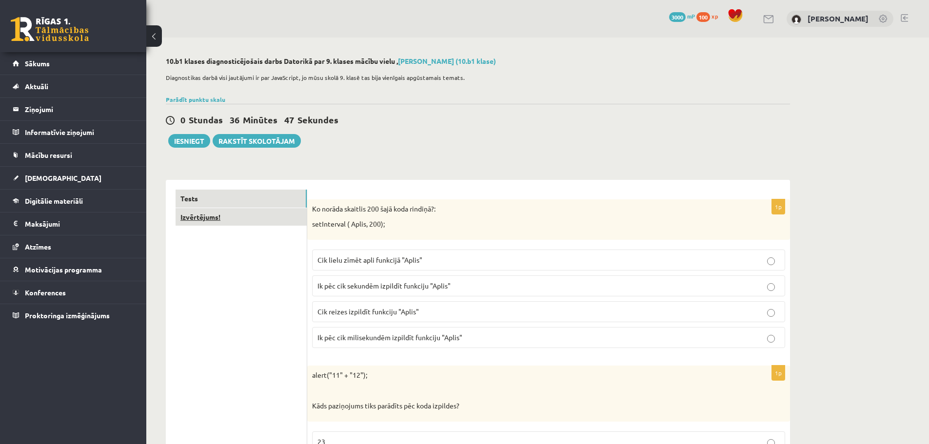
click at [253, 226] on link "Izvērtējums!" at bounding box center [241, 217] width 131 height 18
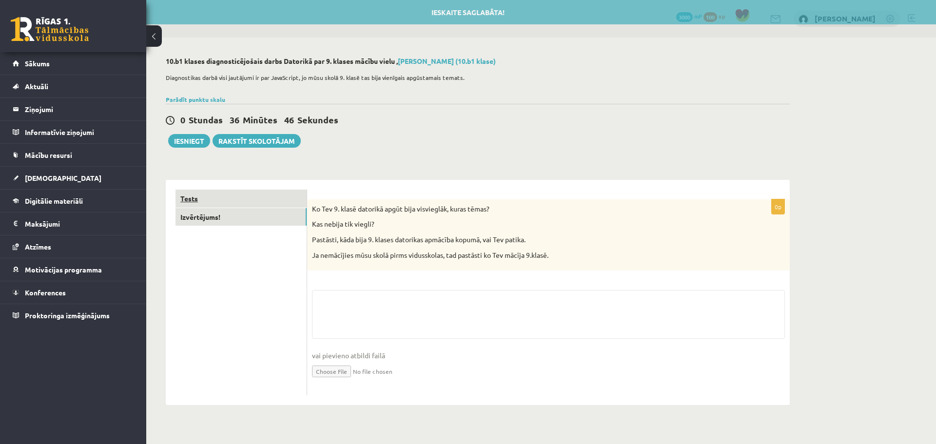
click at [262, 194] on link "Tests" at bounding box center [241, 199] width 131 height 18
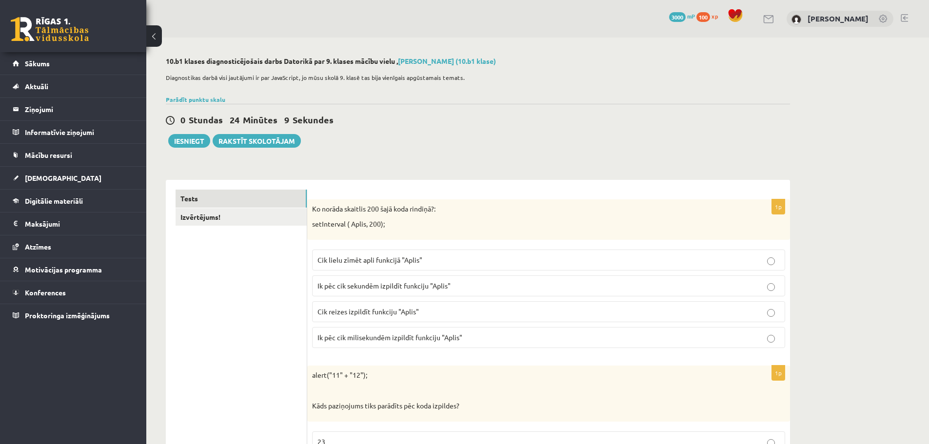
drag, startPoint x: 287, startPoint y: 288, endPoint x: 266, endPoint y: 94, distance: 195.2
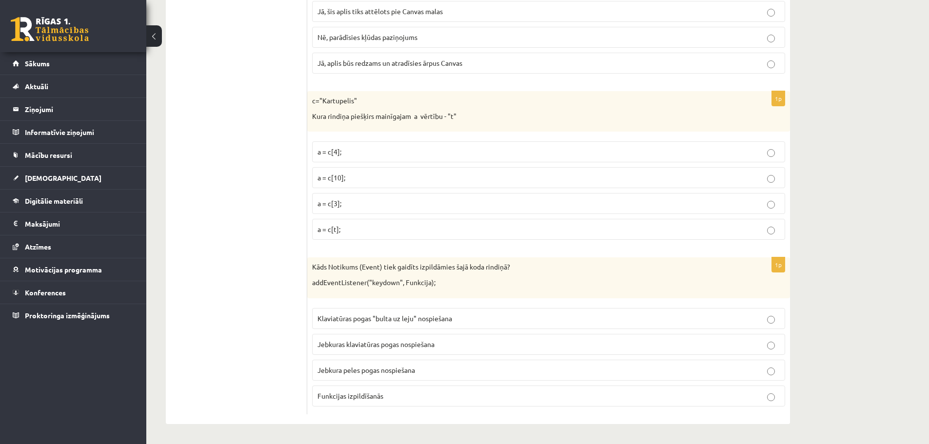
drag, startPoint x: 272, startPoint y: 310, endPoint x: 309, endPoint y: 414, distance: 110.3
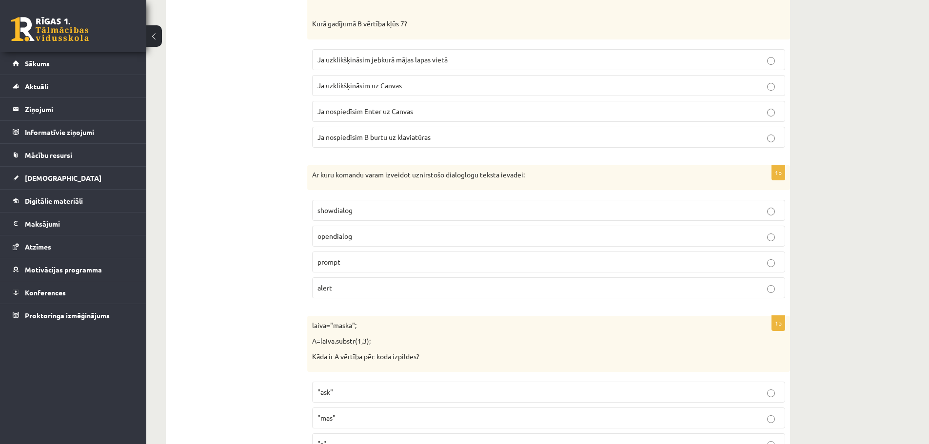
drag, startPoint x: 288, startPoint y: 245, endPoint x: 274, endPoint y: 77, distance: 168.8
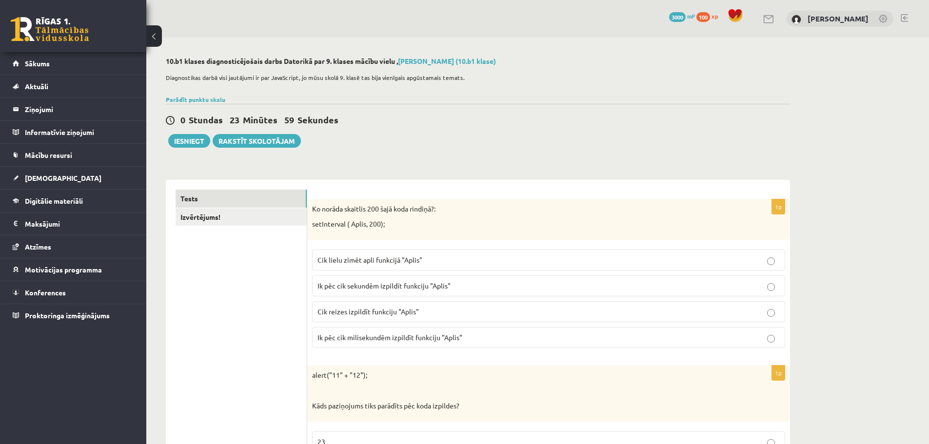
drag, startPoint x: 289, startPoint y: 197, endPoint x: 301, endPoint y: -59, distance: 256.2
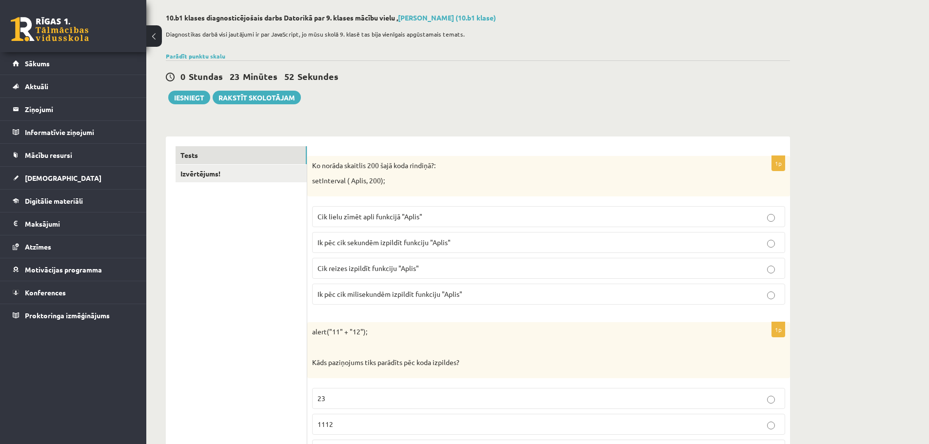
scroll to position [68, 0]
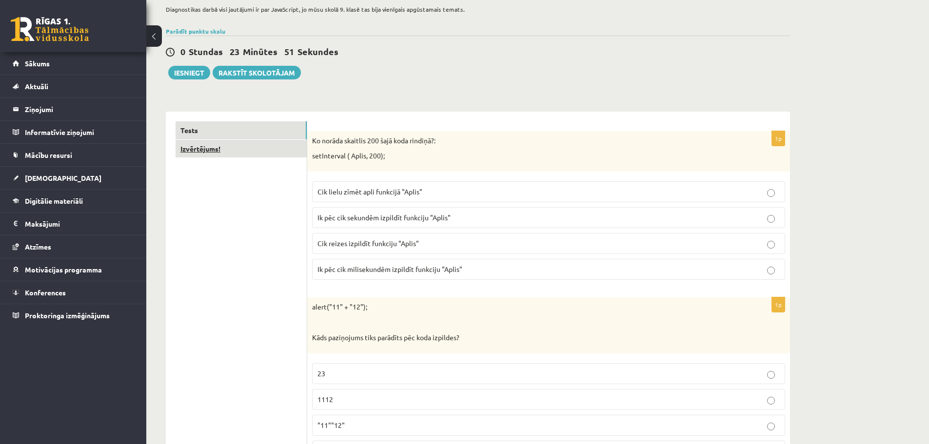
click at [252, 158] on link "Izvērtējums!" at bounding box center [241, 149] width 131 height 18
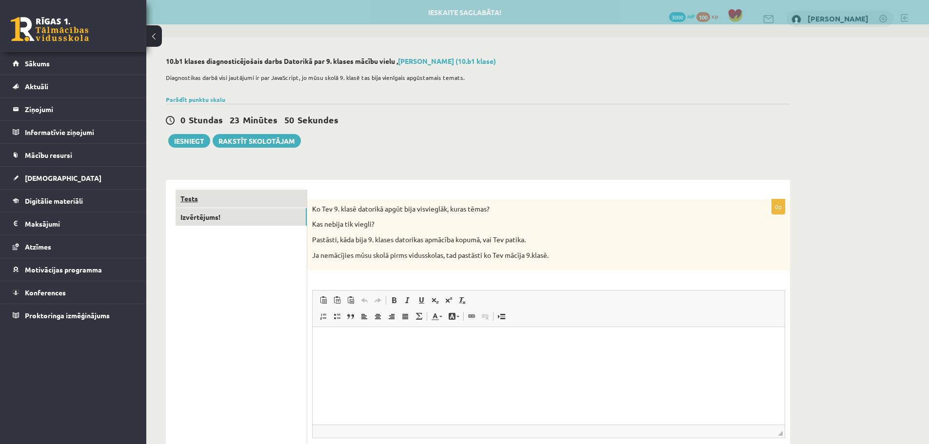
scroll to position [0, 0]
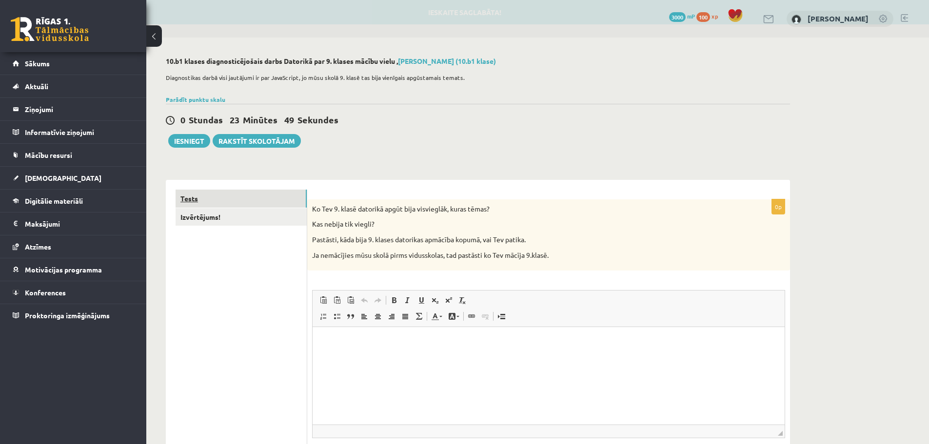
click at [250, 200] on link "Tests" at bounding box center [241, 199] width 131 height 18
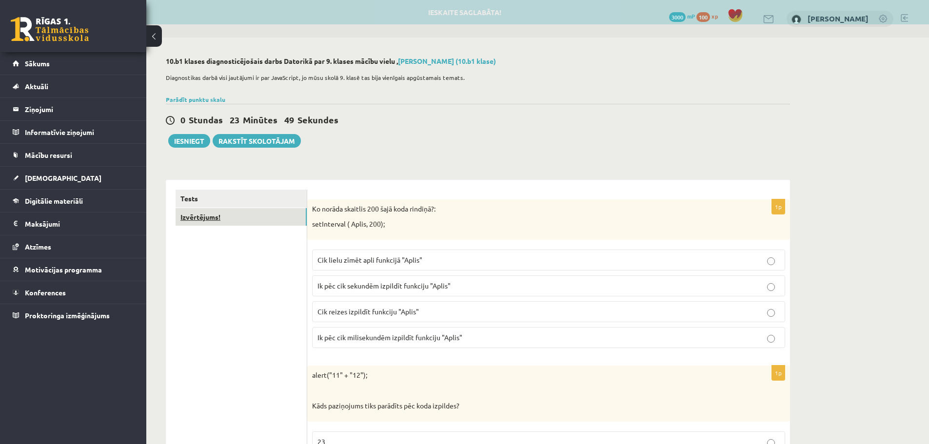
click at [246, 219] on link "Izvērtējums!" at bounding box center [241, 217] width 131 height 18
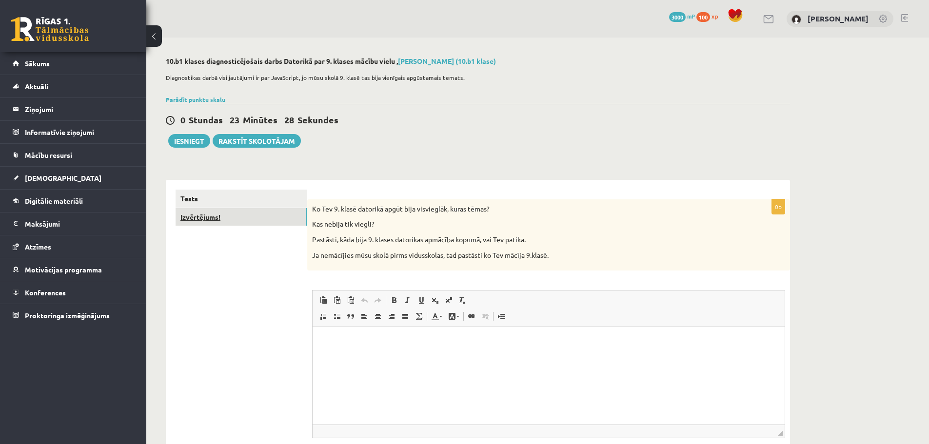
click at [257, 211] on link "Izvērtējums!" at bounding box center [241, 217] width 131 height 18
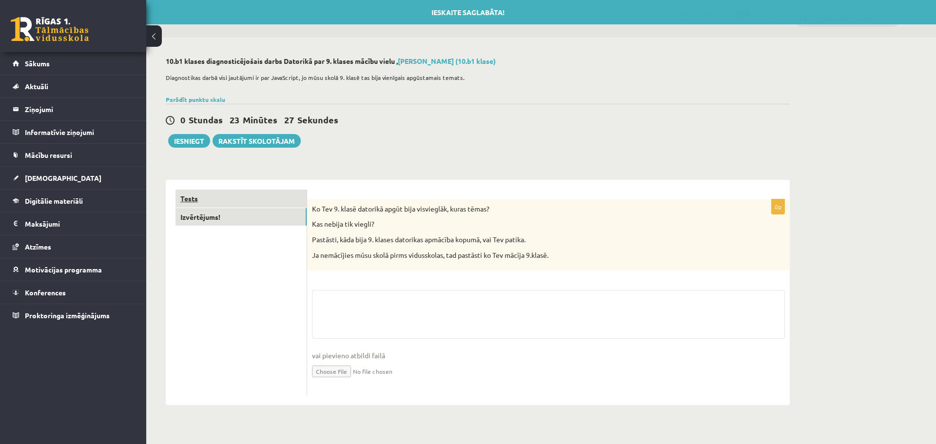
click at [251, 206] on link "Tests" at bounding box center [241, 199] width 131 height 18
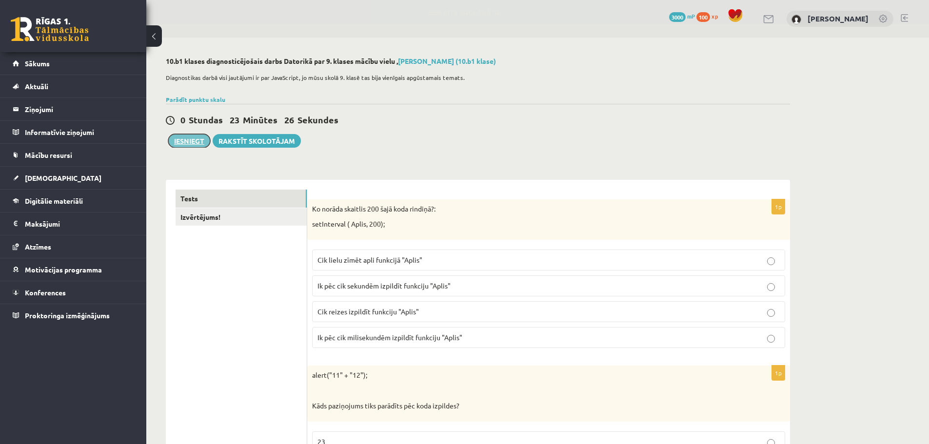
click at [191, 142] on button "Iesniegt" at bounding box center [189, 141] width 42 height 14
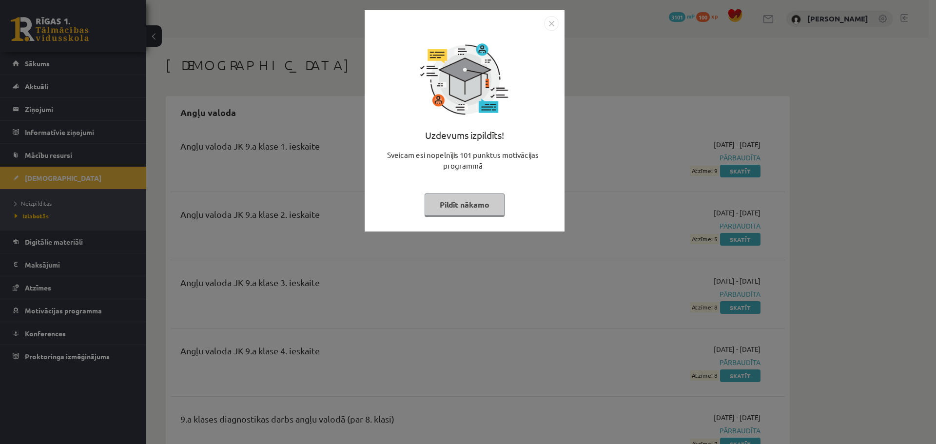
click at [467, 209] on button "Pildīt nākamo" at bounding box center [465, 205] width 80 height 22
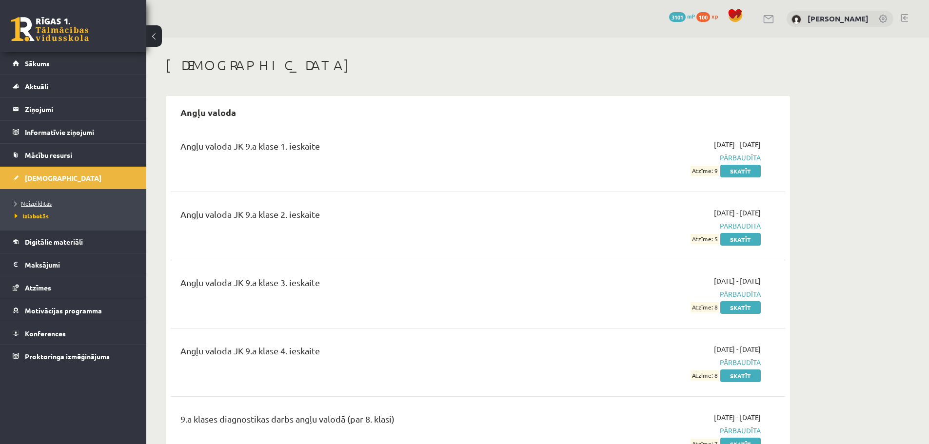
click at [43, 203] on span "Neizpildītās" at bounding box center [33, 203] width 37 height 8
